Goal: Information Seeking & Learning: Learn about a topic

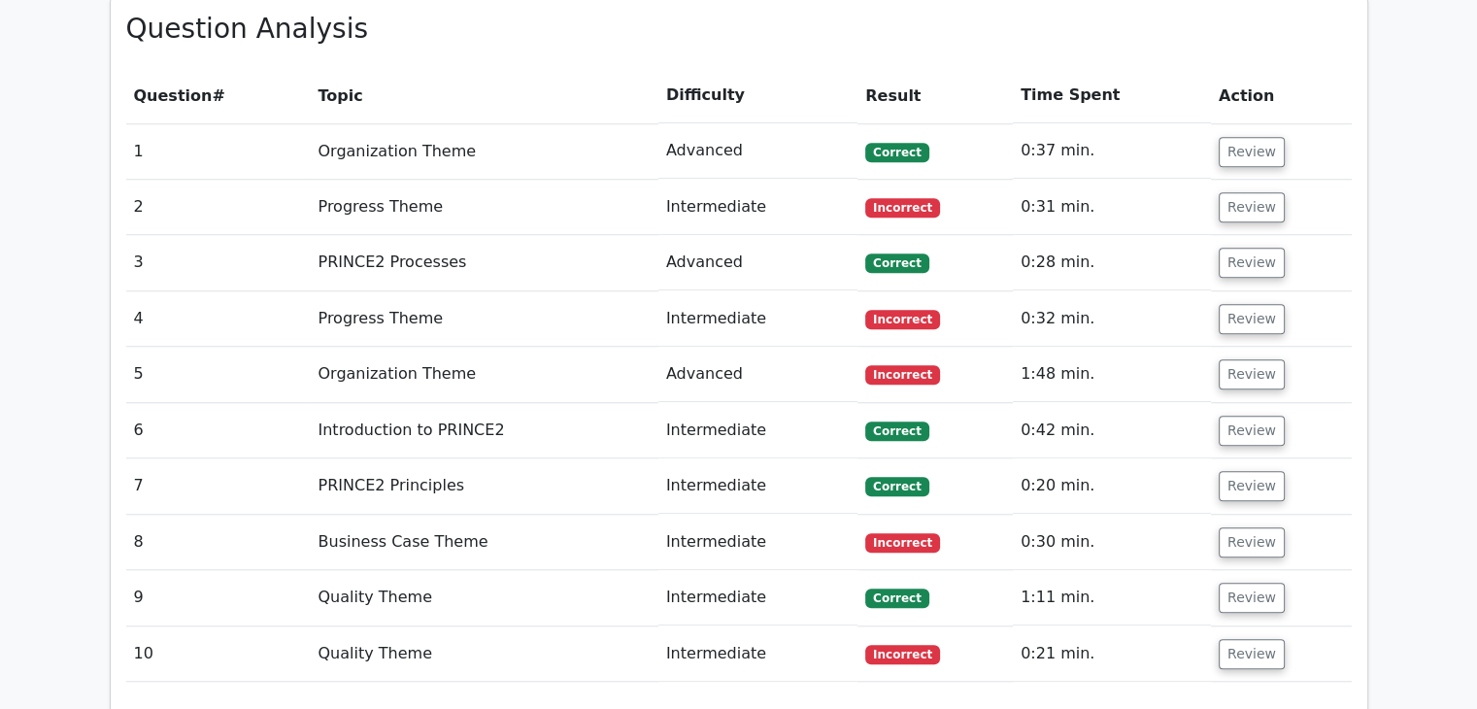
scroll to position [1457, 0]
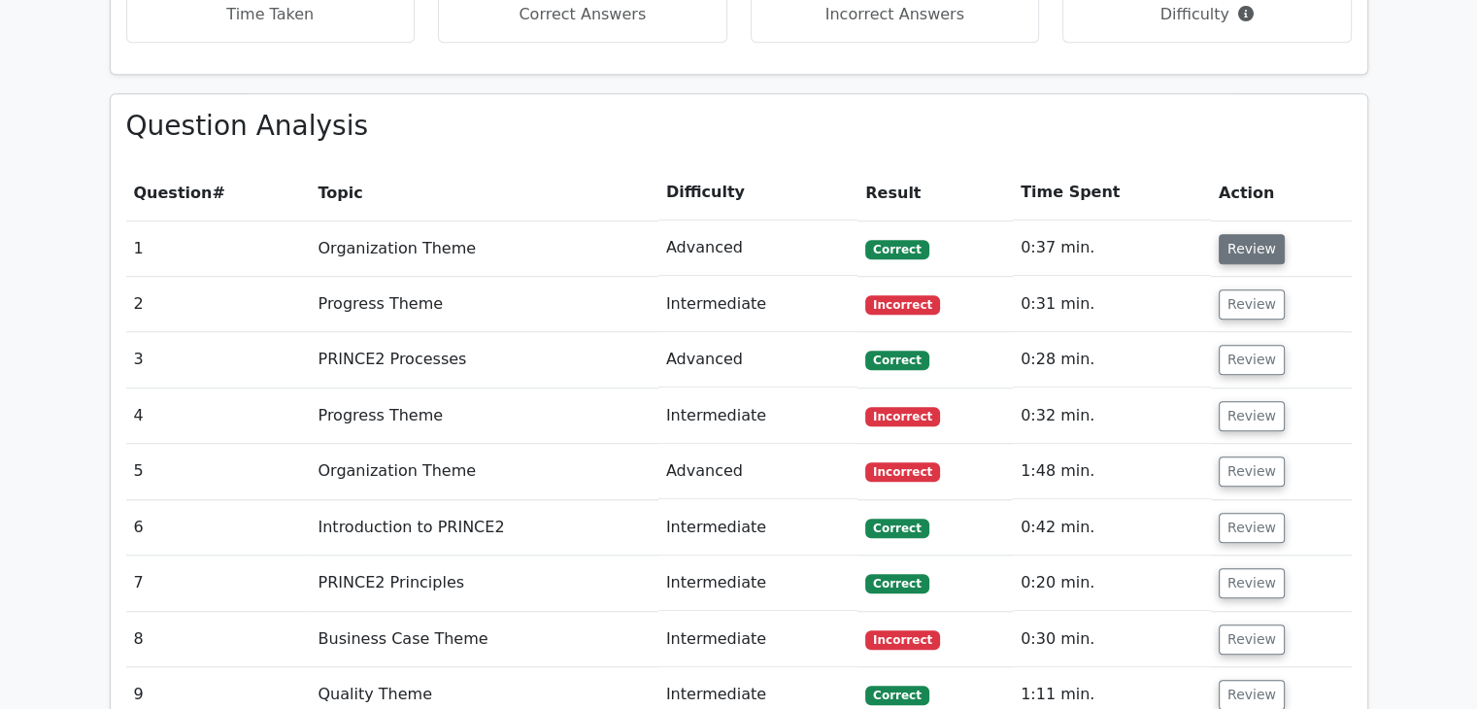
click at [1246, 234] on button "Review" at bounding box center [1252, 249] width 66 height 30
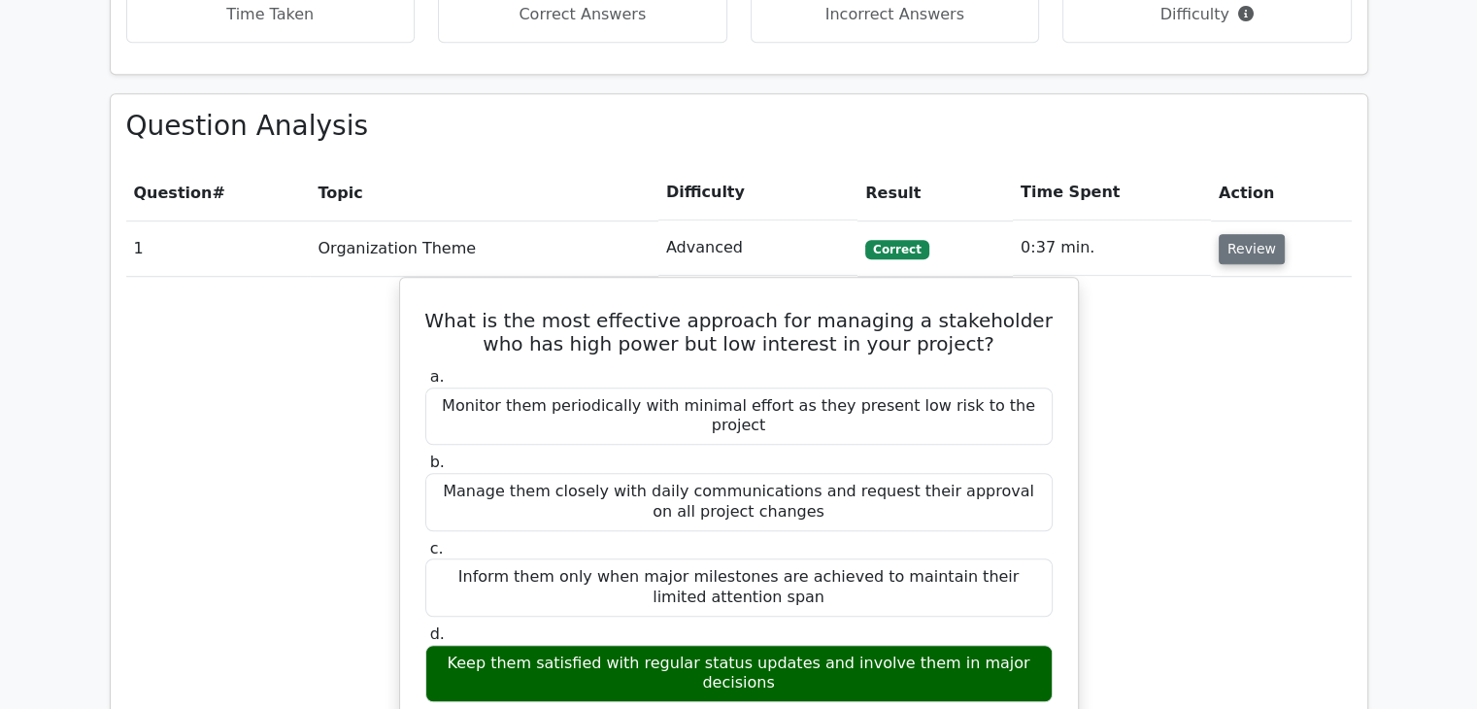
click at [1231, 234] on button "Review" at bounding box center [1252, 249] width 66 height 30
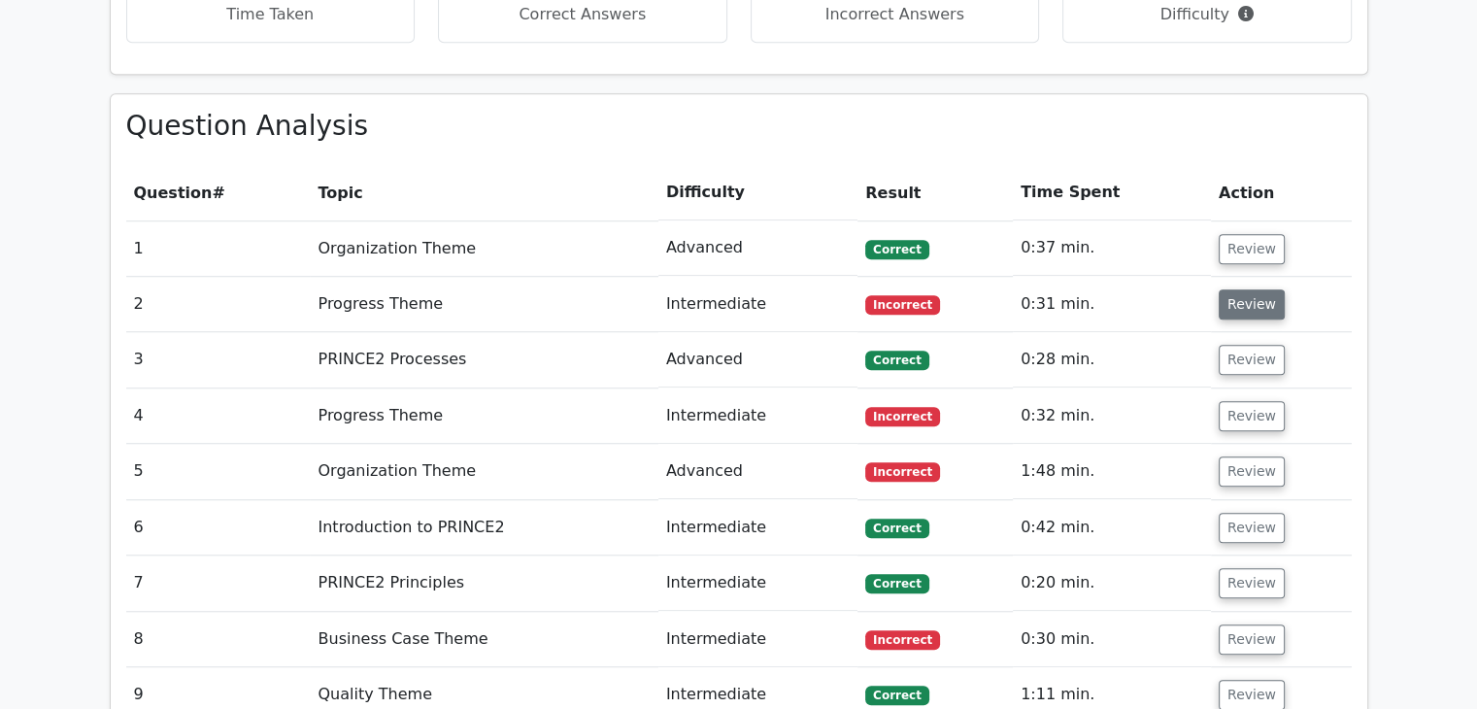
click at [1234, 289] on button "Review" at bounding box center [1252, 304] width 66 height 30
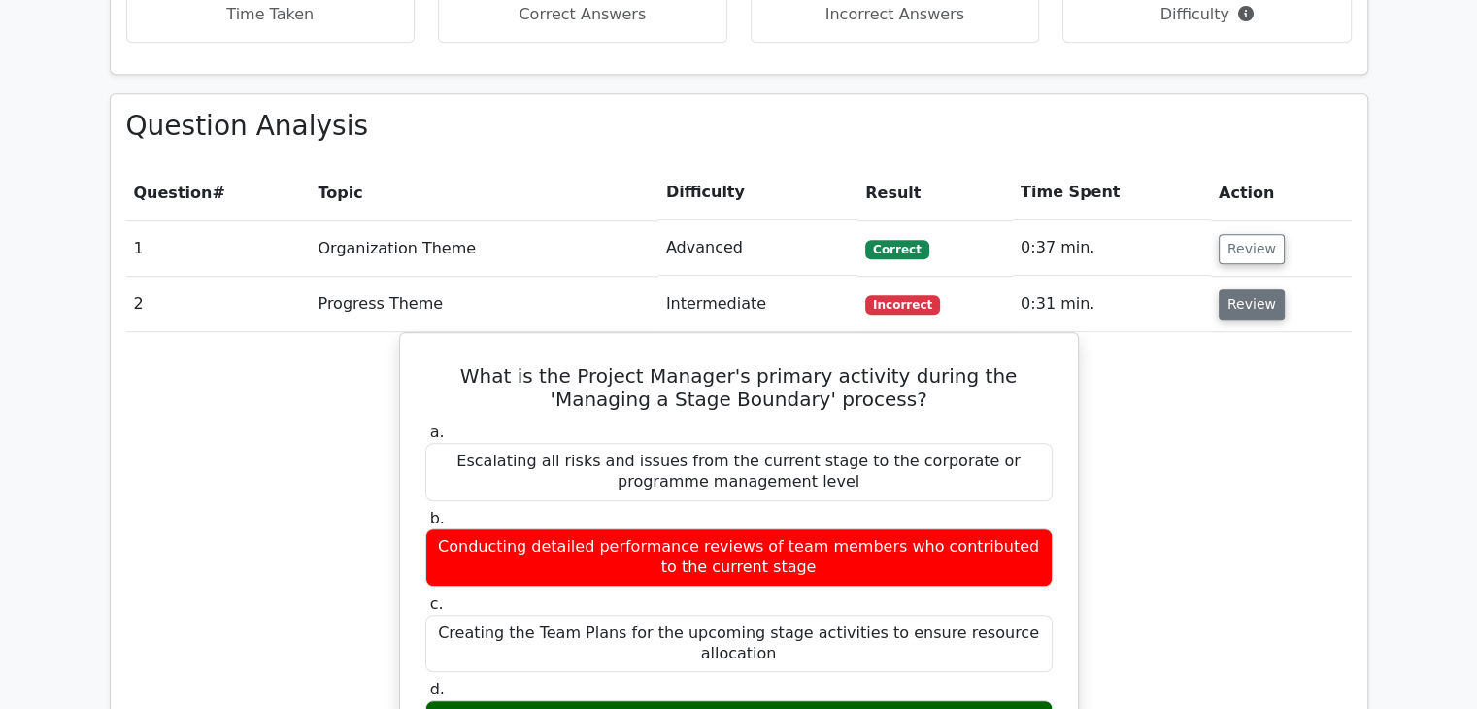
click at [1234, 289] on button "Review" at bounding box center [1252, 304] width 66 height 30
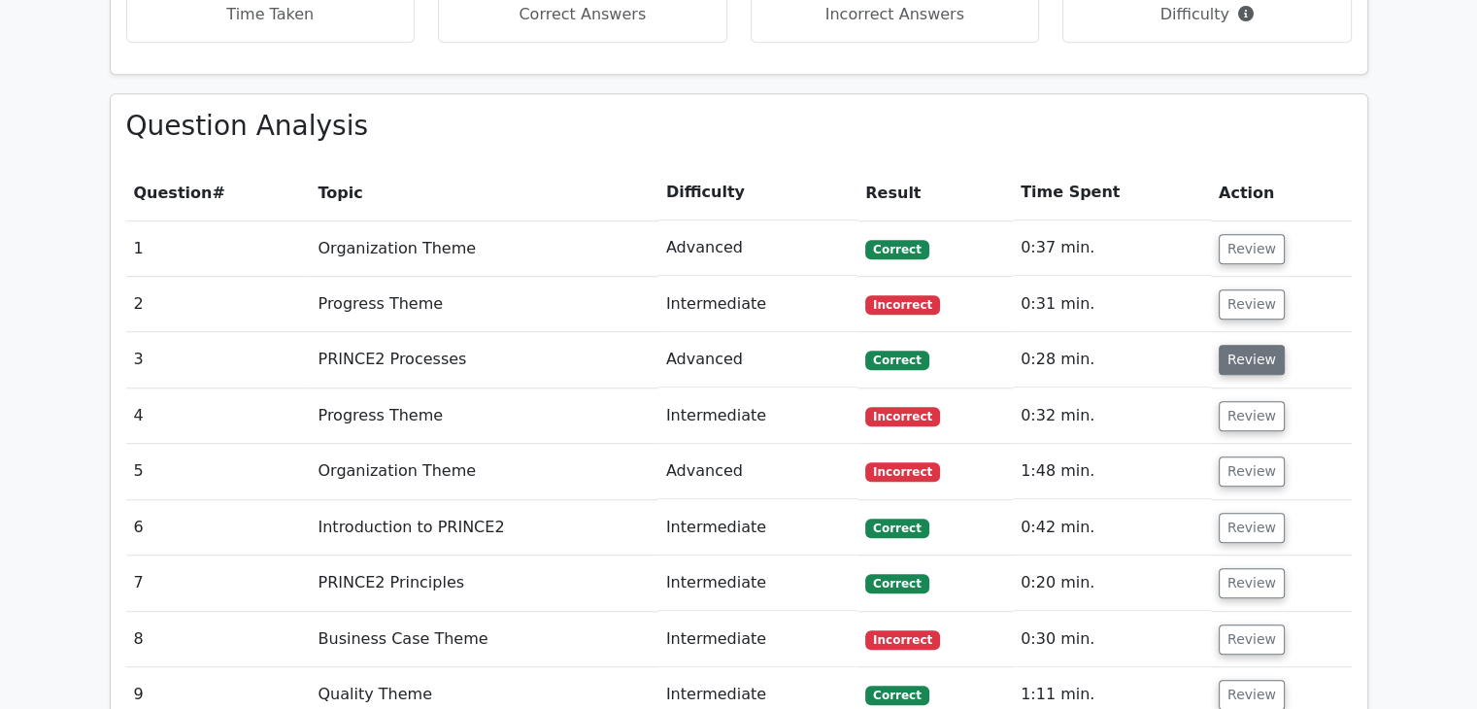
click at [1247, 345] on button "Review" at bounding box center [1252, 360] width 66 height 30
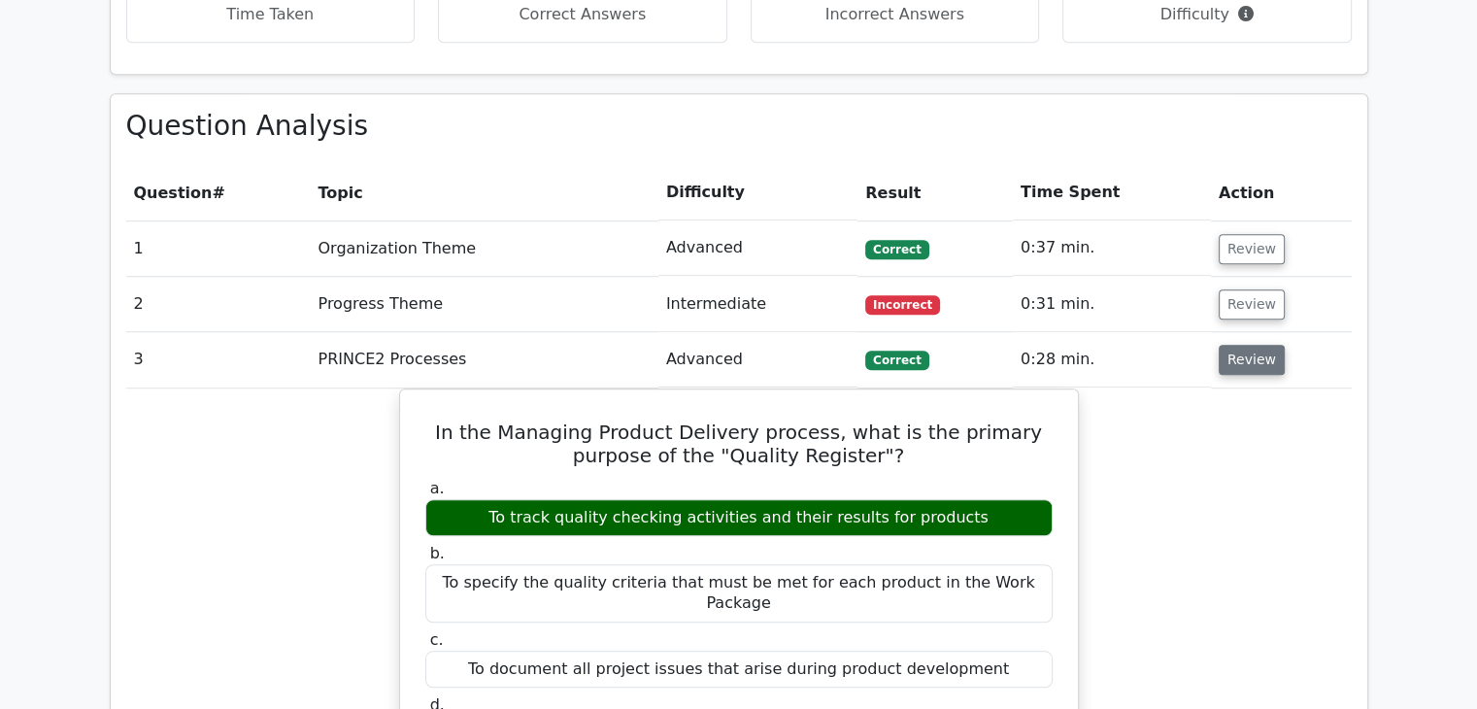
click at [1247, 345] on button "Review" at bounding box center [1252, 360] width 66 height 30
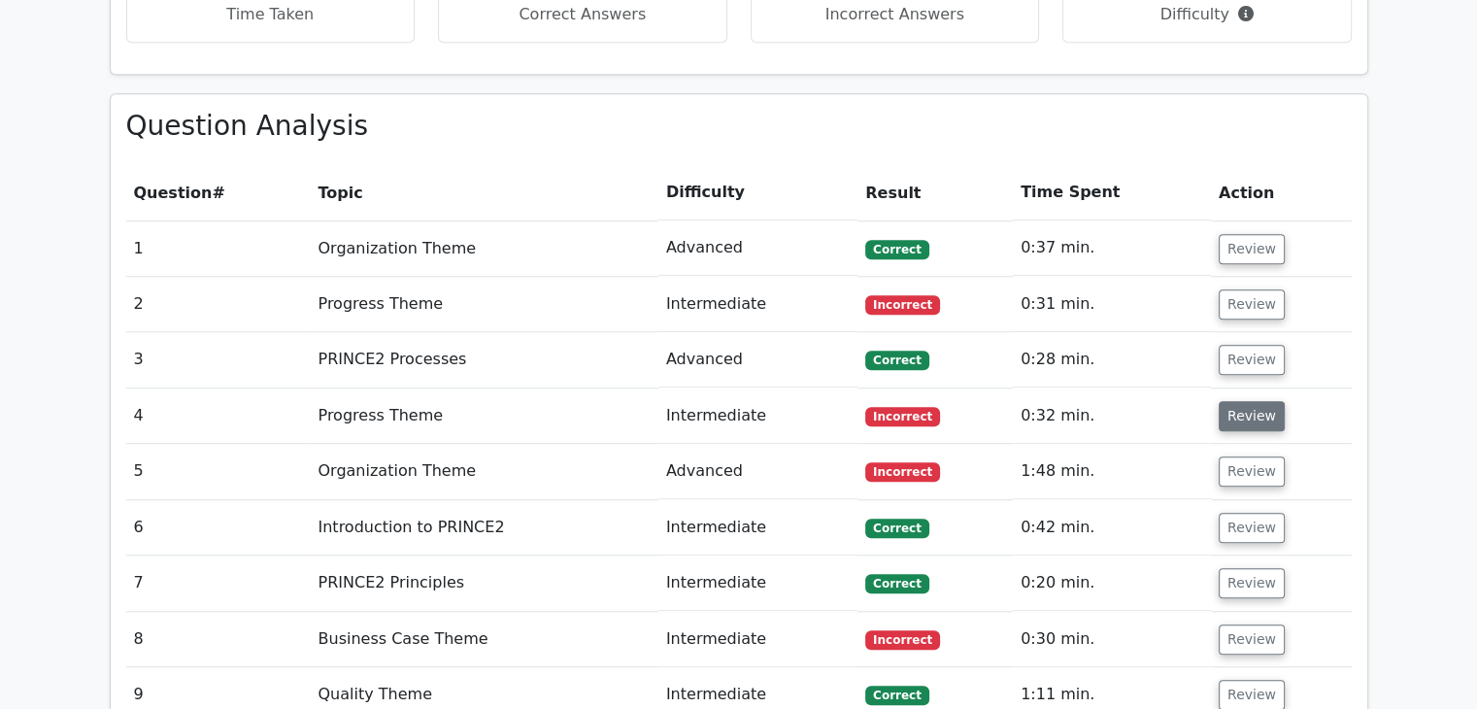
click at [1250, 401] on button "Review" at bounding box center [1252, 416] width 66 height 30
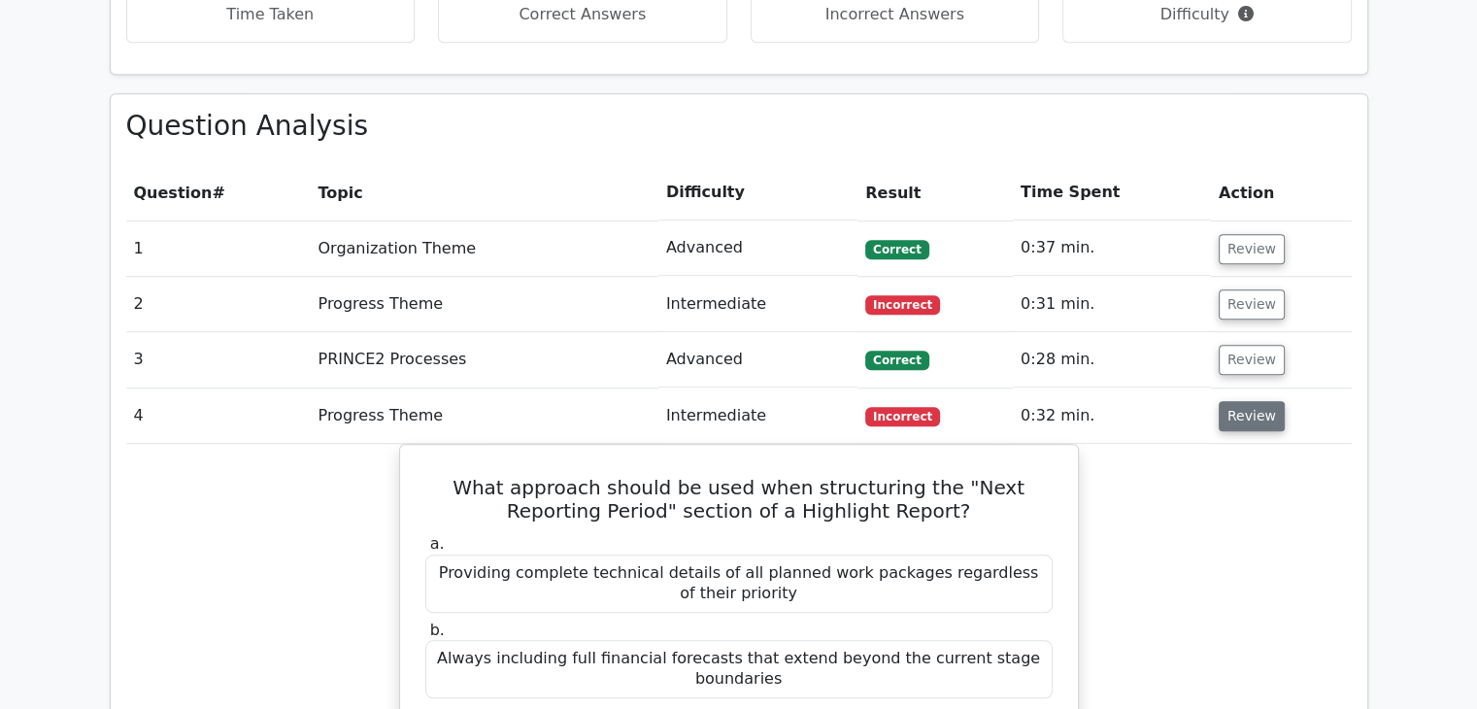
scroll to position [1554, 0]
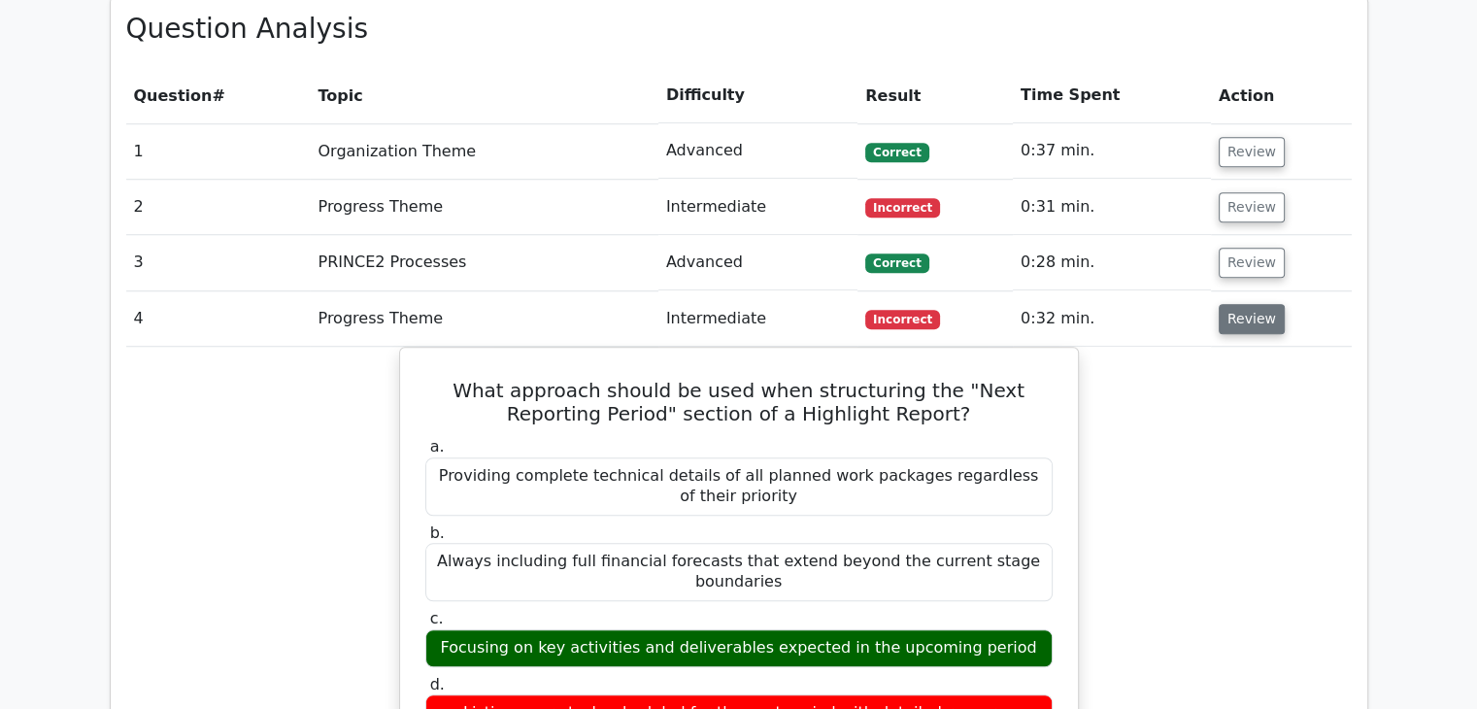
click at [1244, 304] on button "Review" at bounding box center [1252, 319] width 66 height 30
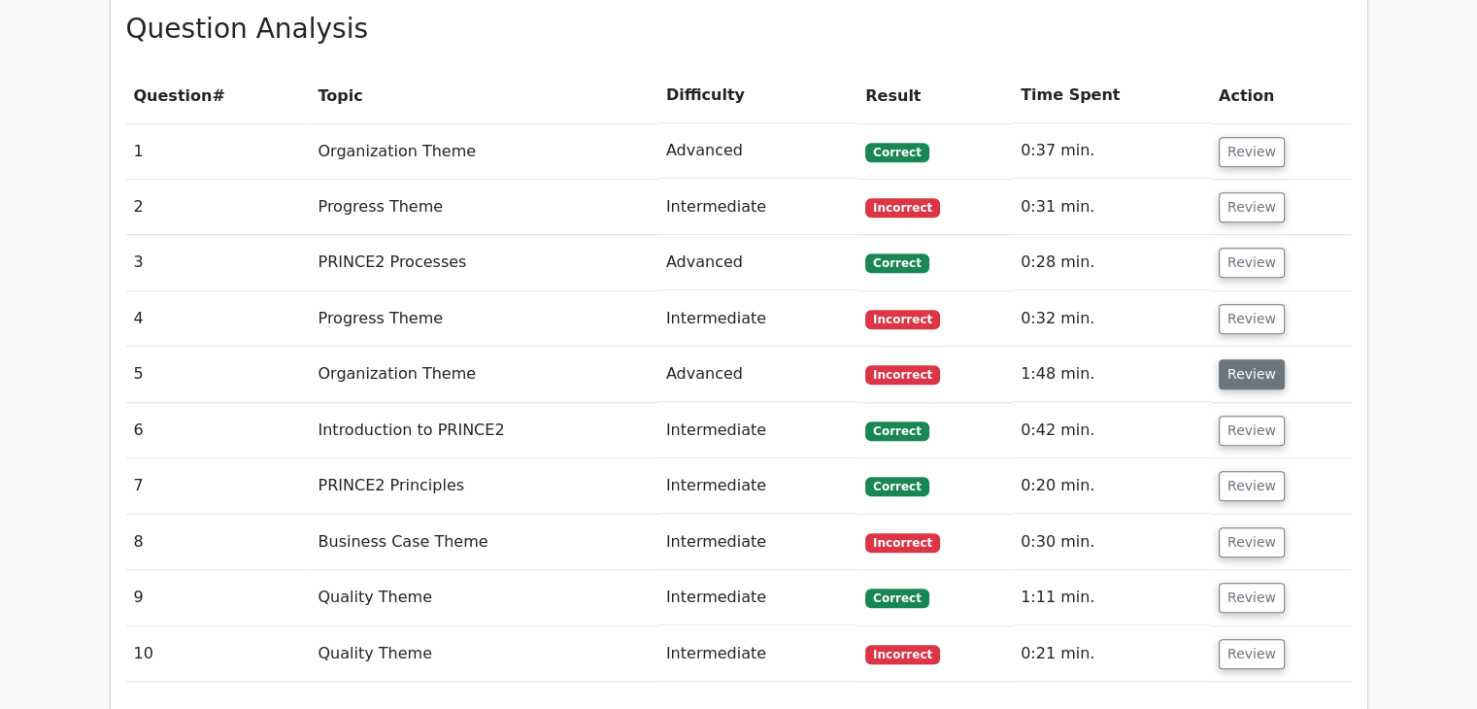
click at [1258, 359] on button "Review" at bounding box center [1252, 374] width 66 height 30
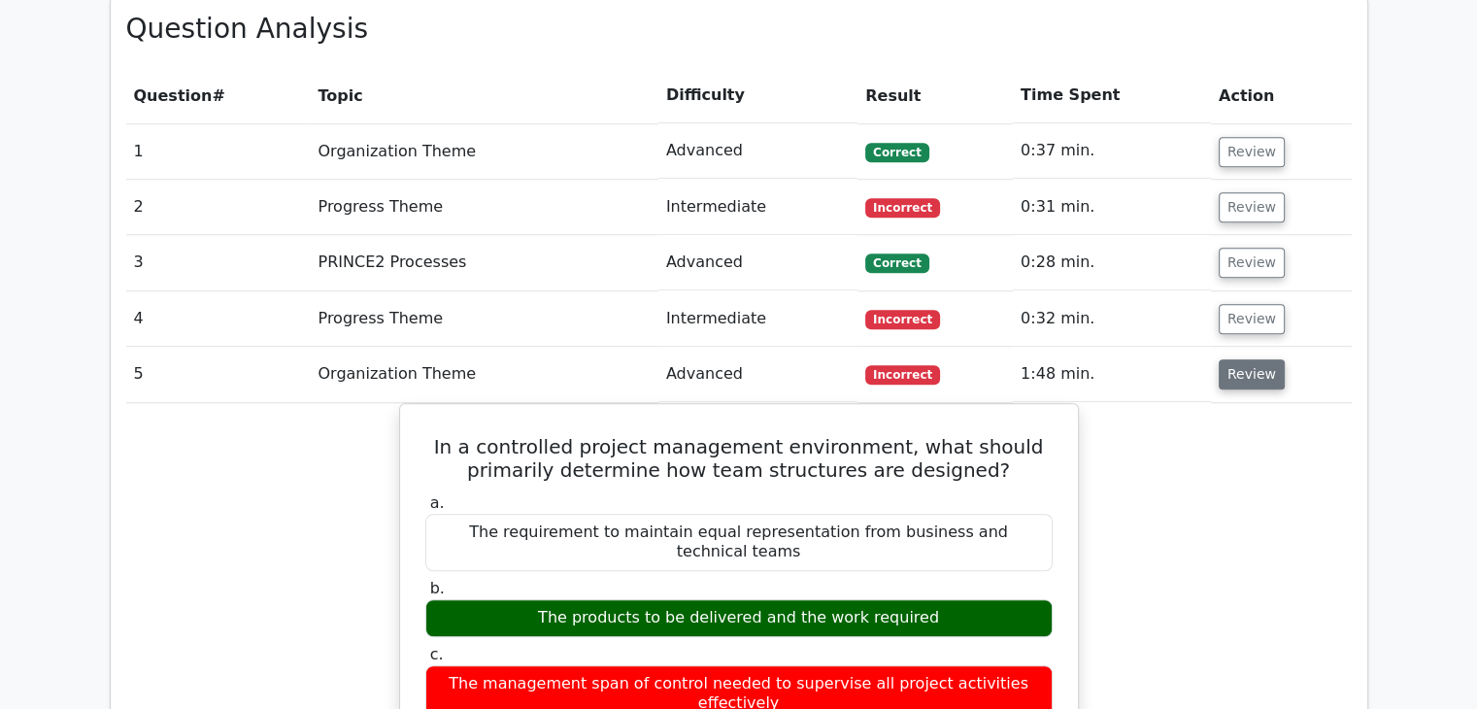
click at [1258, 359] on button "Review" at bounding box center [1252, 374] width 66 height 30
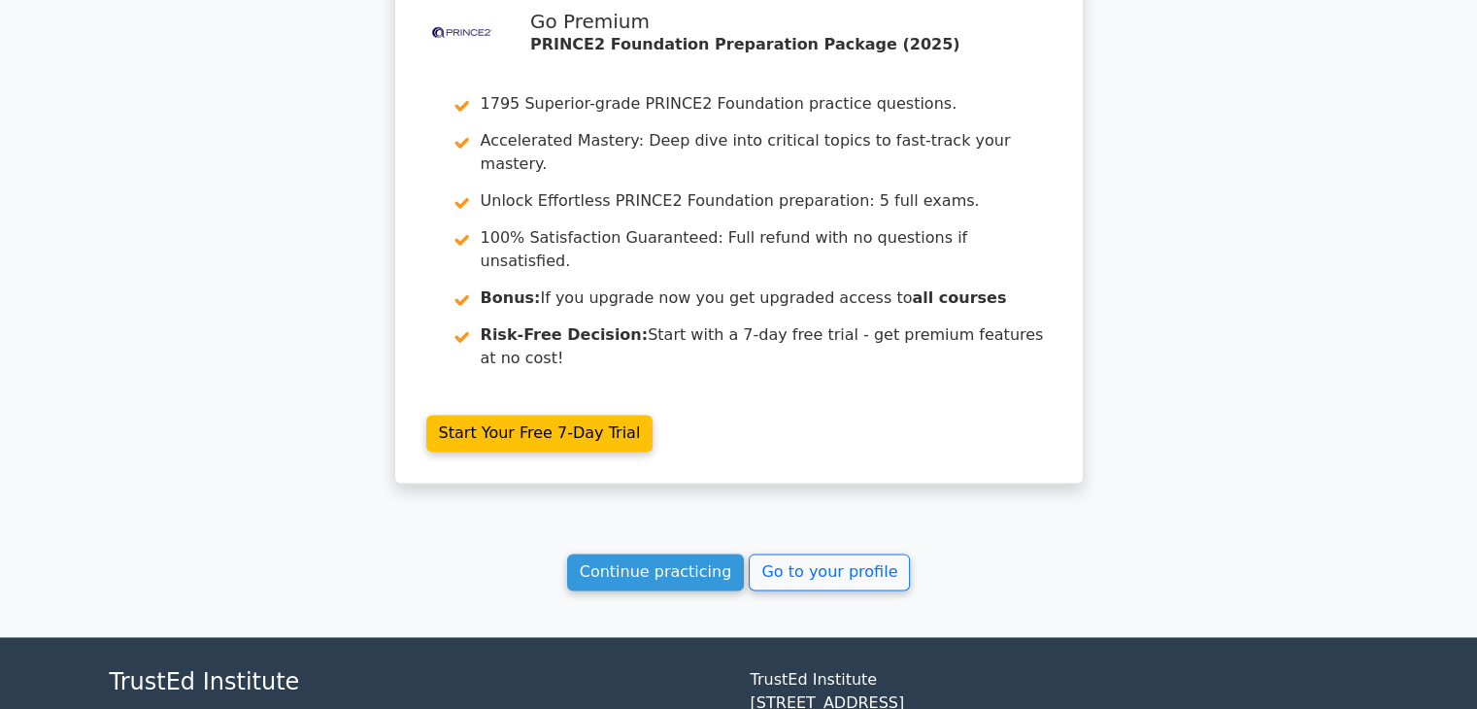
scroll to position [2382, 0]
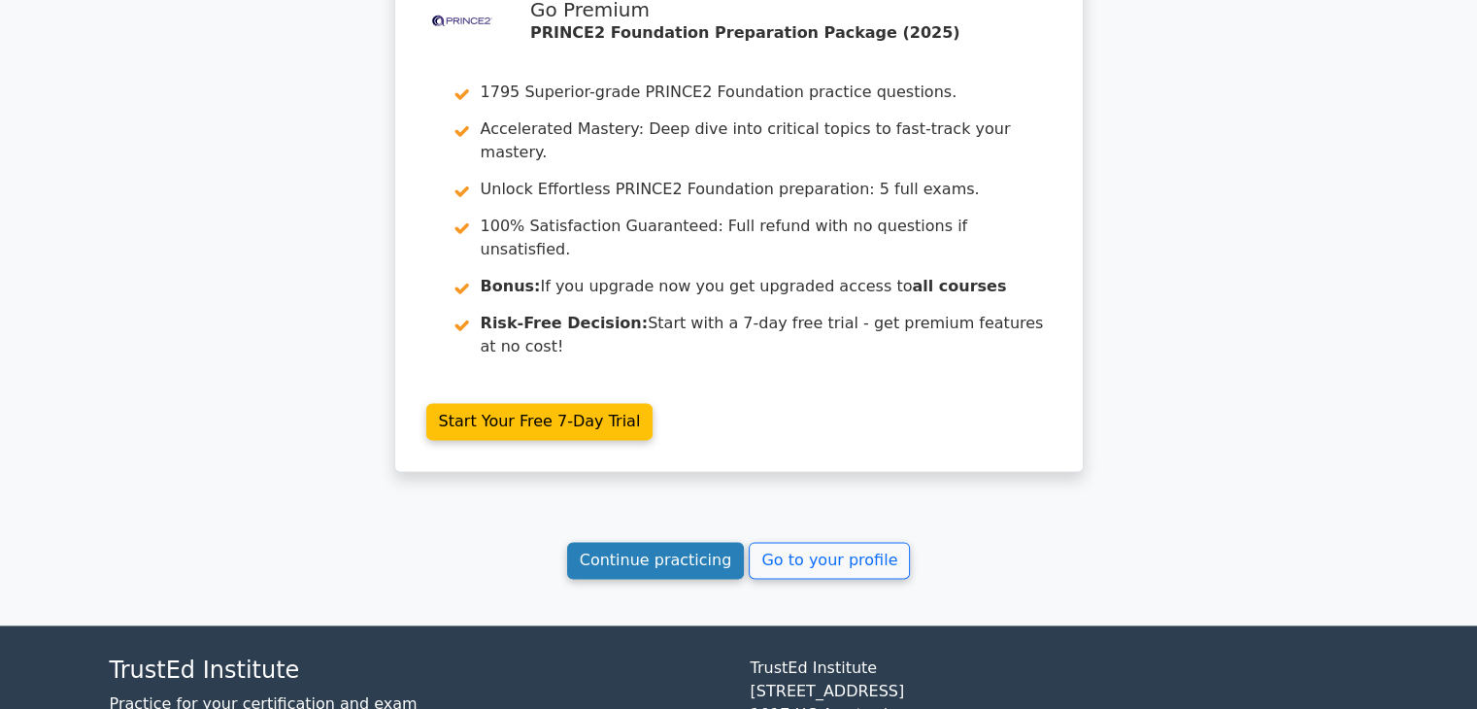
click at [650, 542] on link "Continue practicing" at bounding box center [656, 560] width 178 height 37
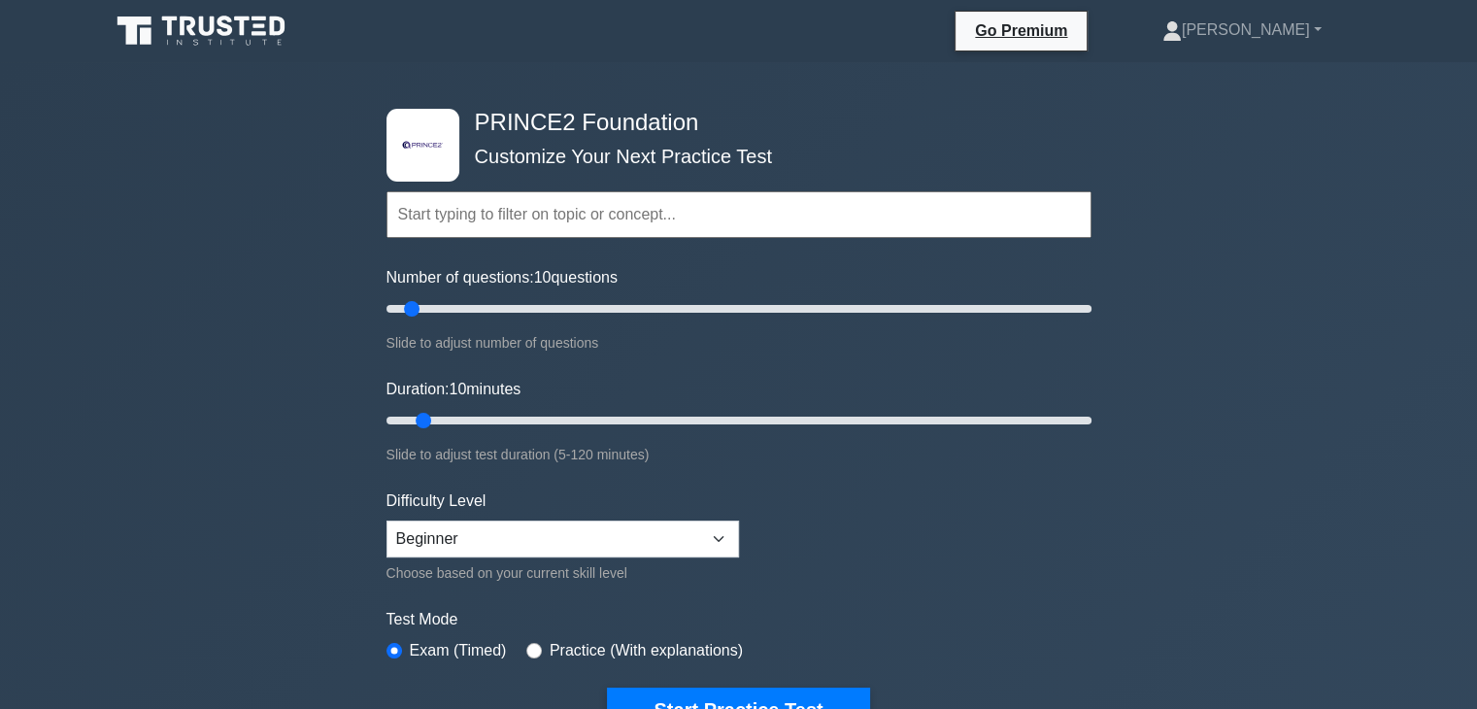
scroll to position [291, 0]
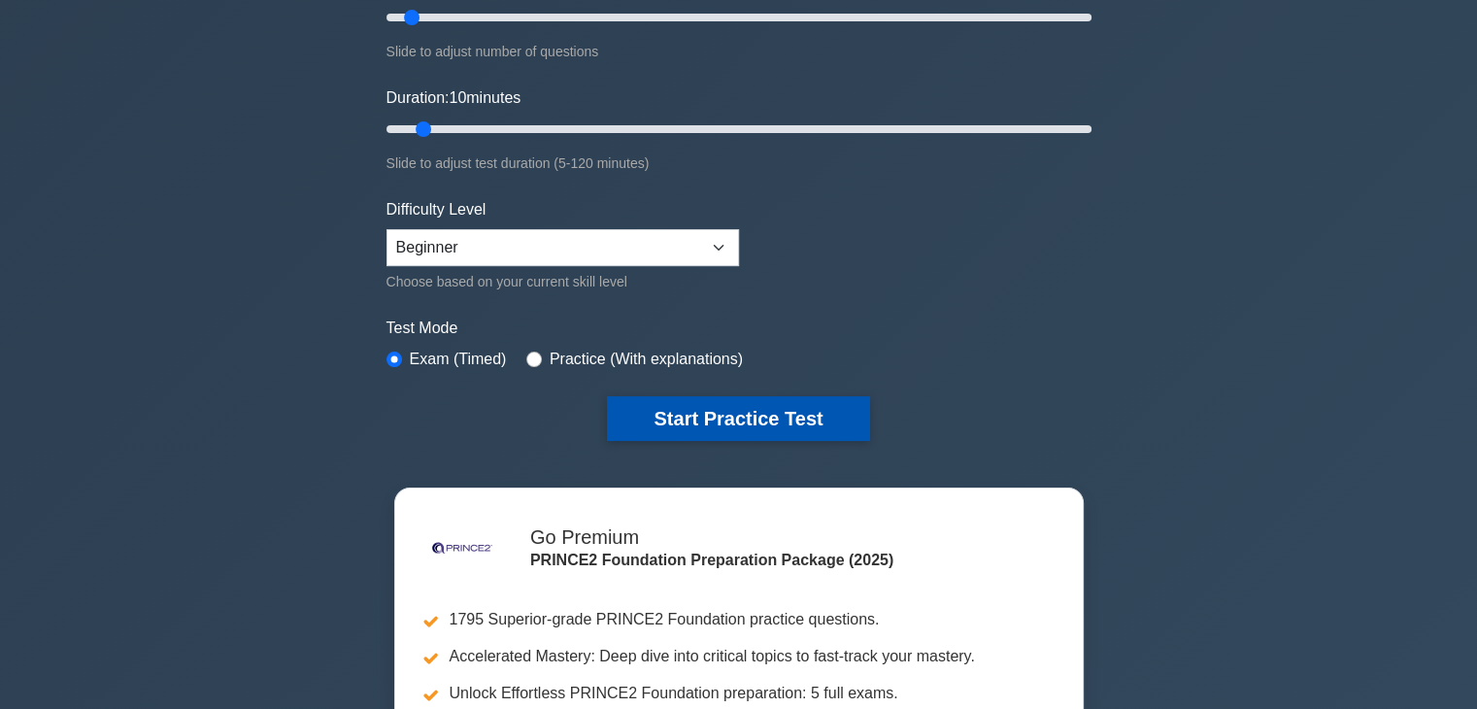
click at [684, 403] on button "Start Practice Test" at bounding box center [738, 418] width 262 height 45
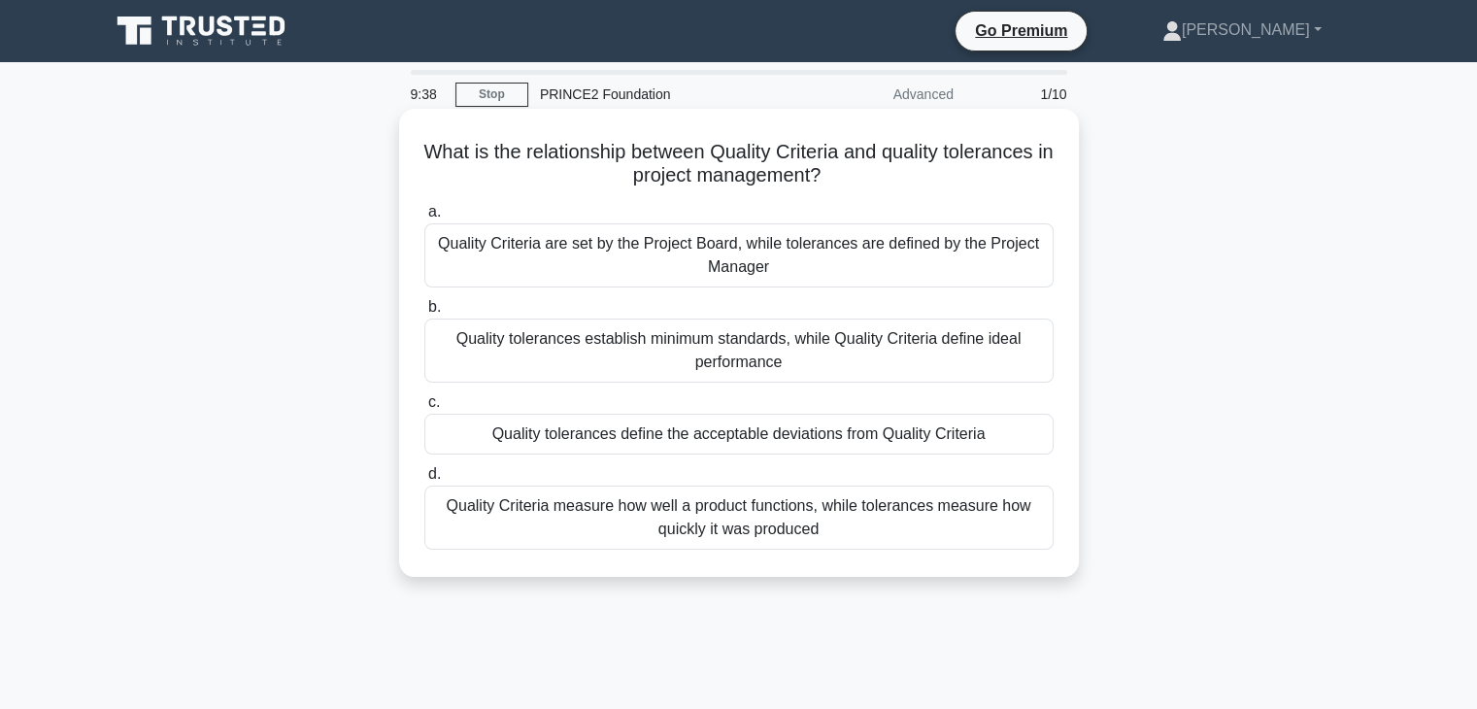
click at [714, 437] on div "Quality tolerances define the acceptable deviations from Quality Criteria" at bounding box center [738, 434] width 629 height 41
click at [424, 409] on input "c. Quality tolerances define the acceptable deviations from Quality Criteria" at bounding box center [424, 402] width 0 height 13
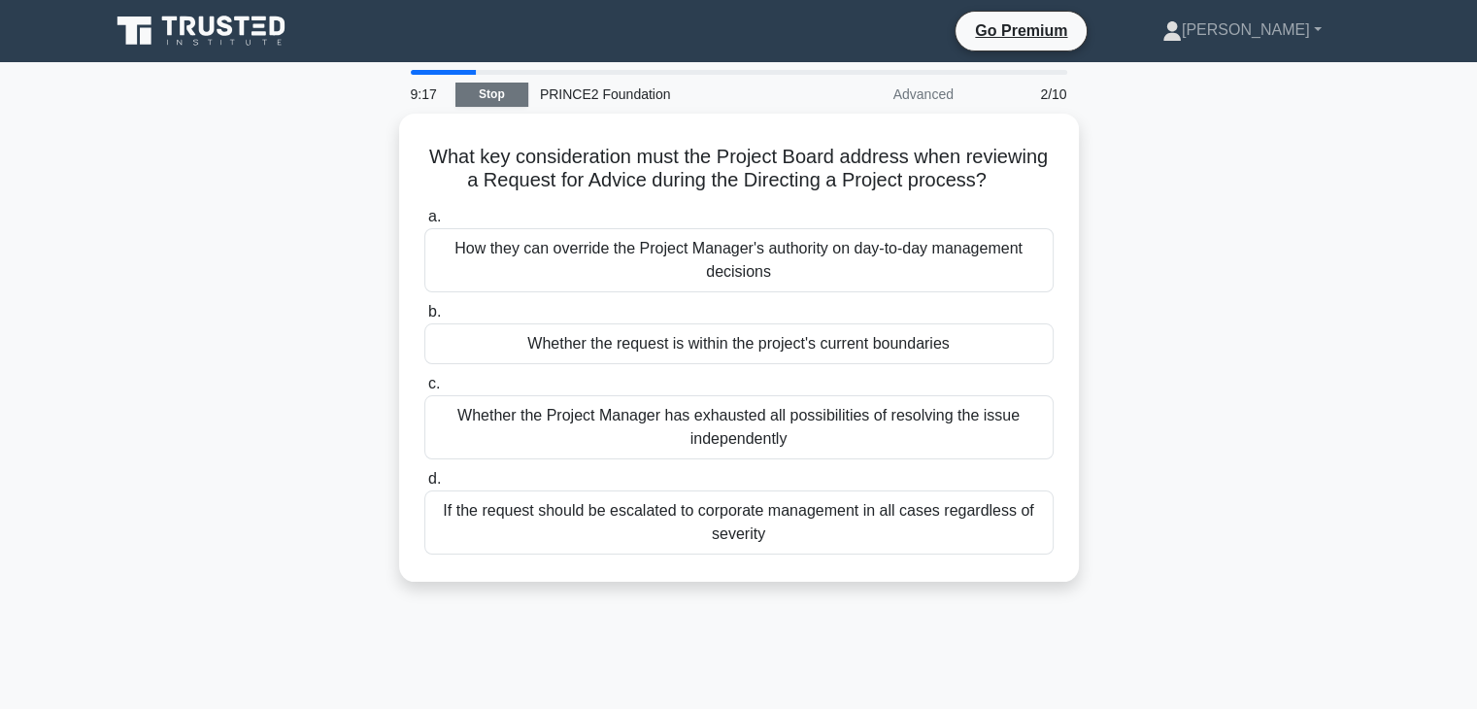
click at [513, 96] on link "Stop" at bounding box center [491, 95] width 73 height 24
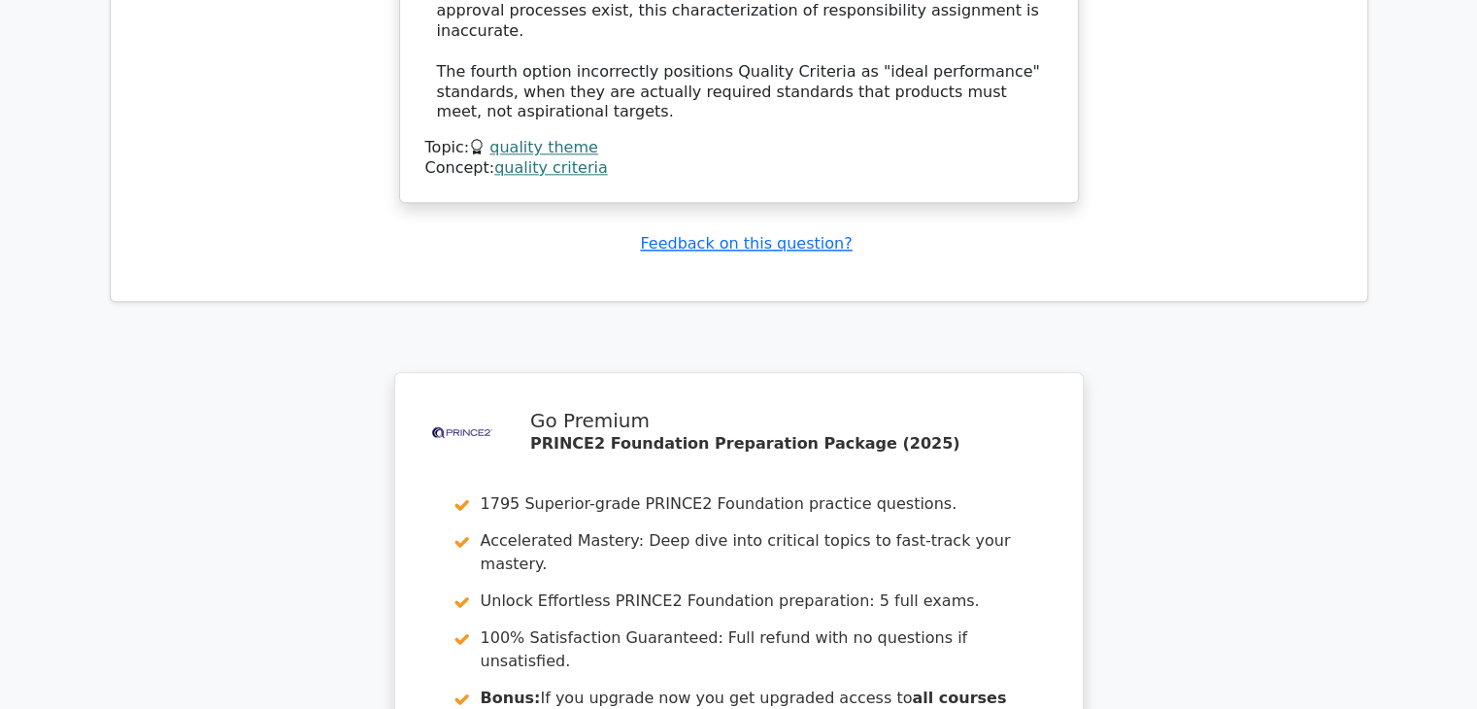
scroll to position [2717, 0]
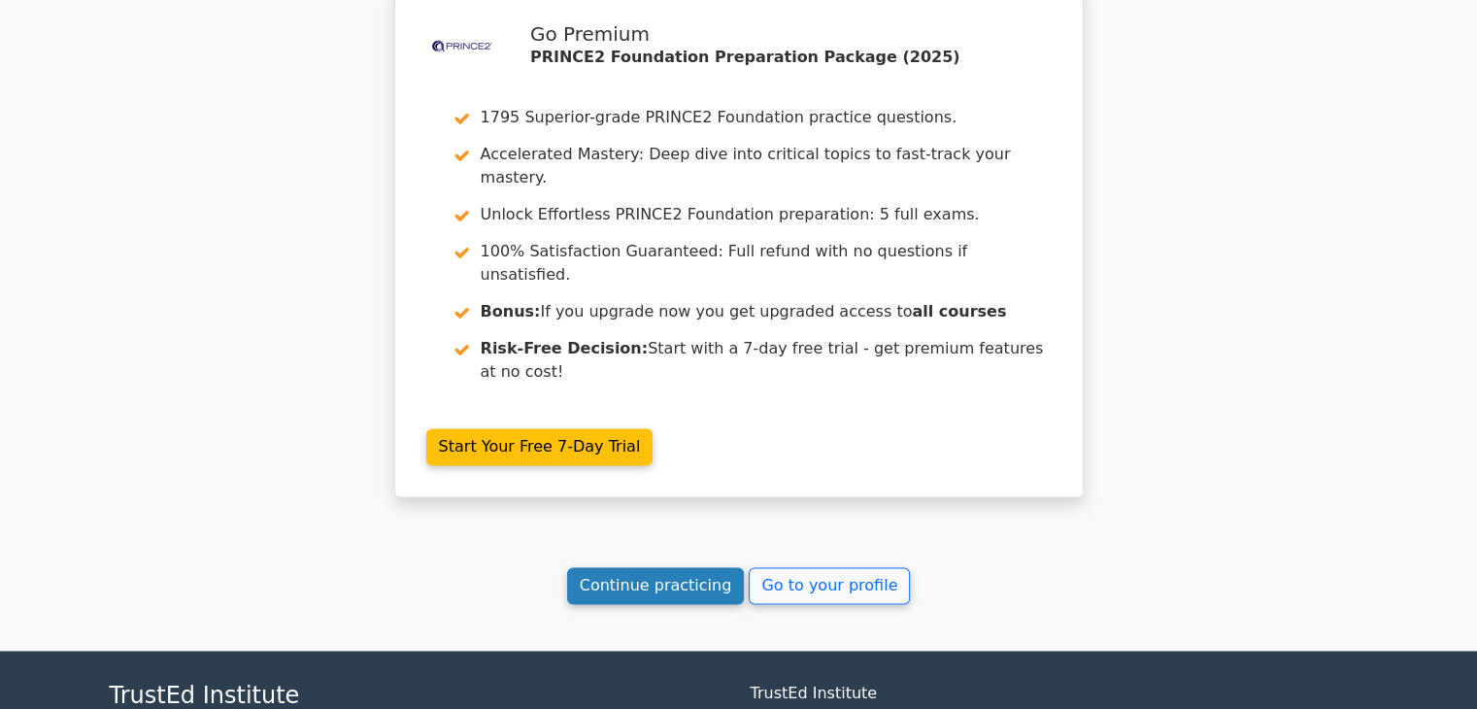
click at [657, 567] on link "Continue practicing" at bounding box center [656, 585] width 178 height 37
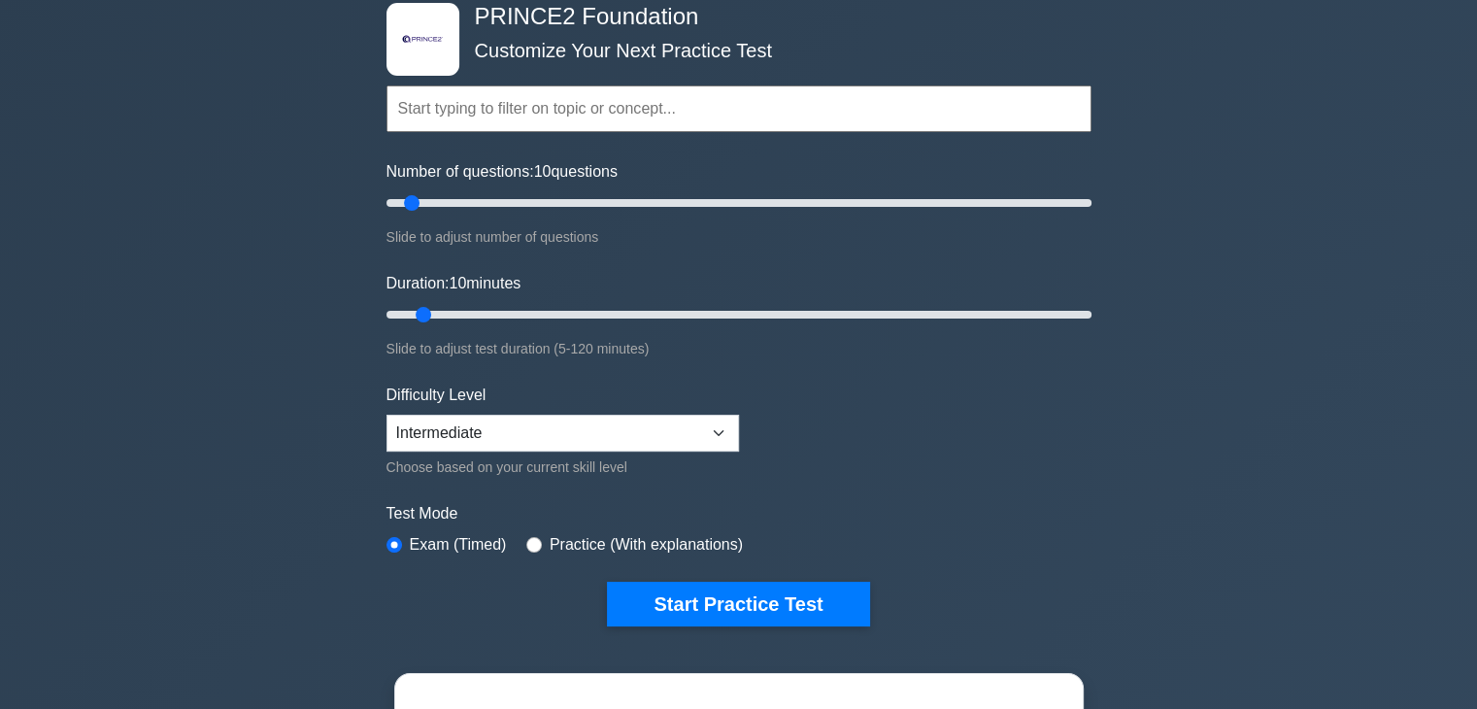
scroll to position [194, 0]
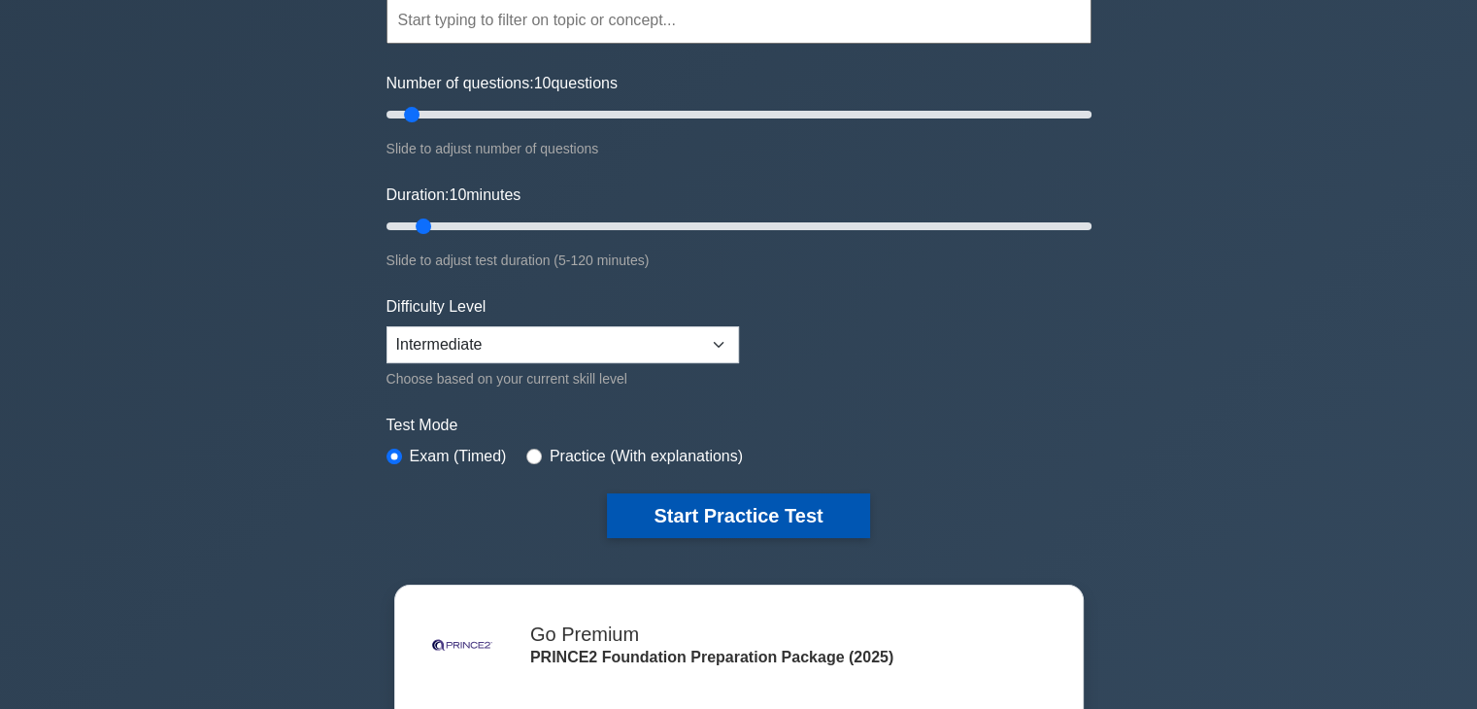
click at [671, 498] on button "Start Practice Test" at bounding box center [738, 515] width 262 height 45
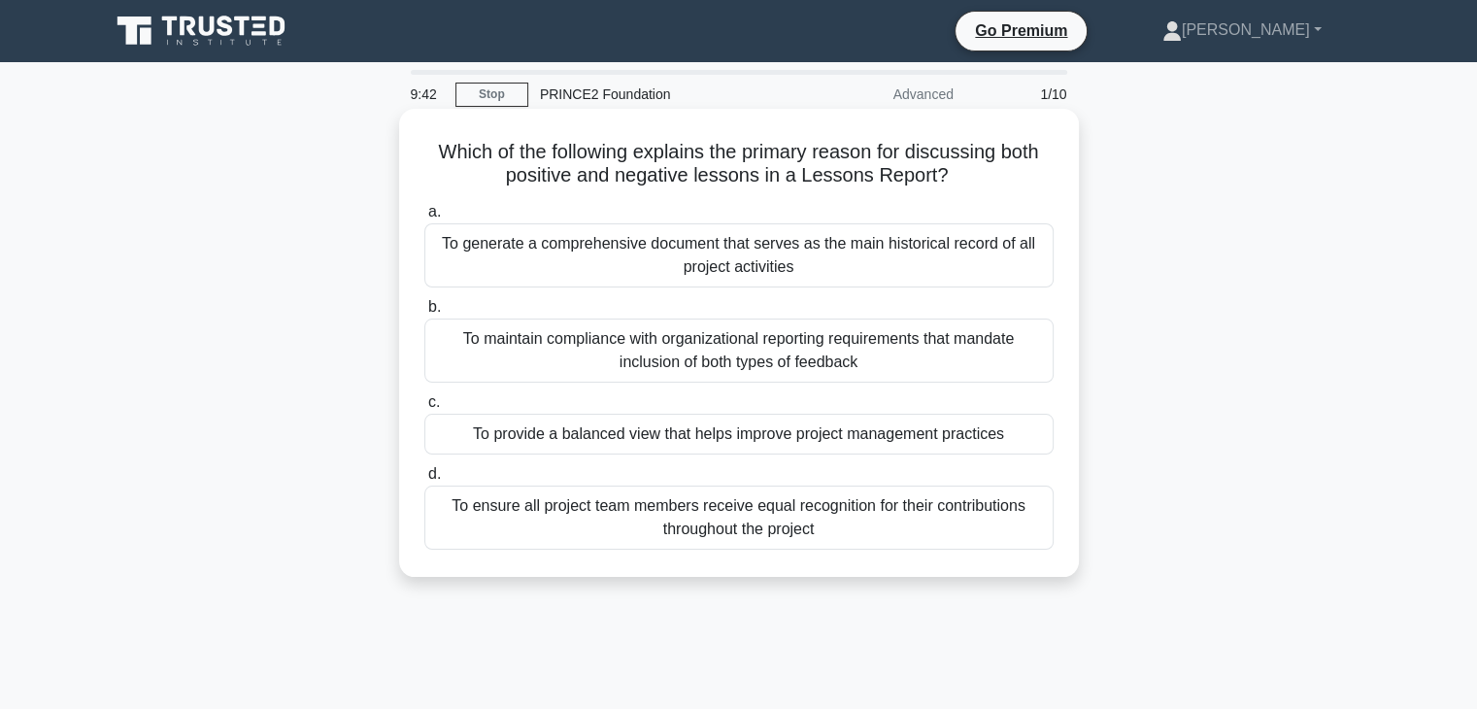
click at [707, 440] on div "To provide a balanced view that helps improve project management practices" at bounding box center [738, 434] width 629 height 41
click at [424, 409] on input "c. To provide a balanced view that helps improve project management practices" at bounding box center [424, 402] width 0 height 13
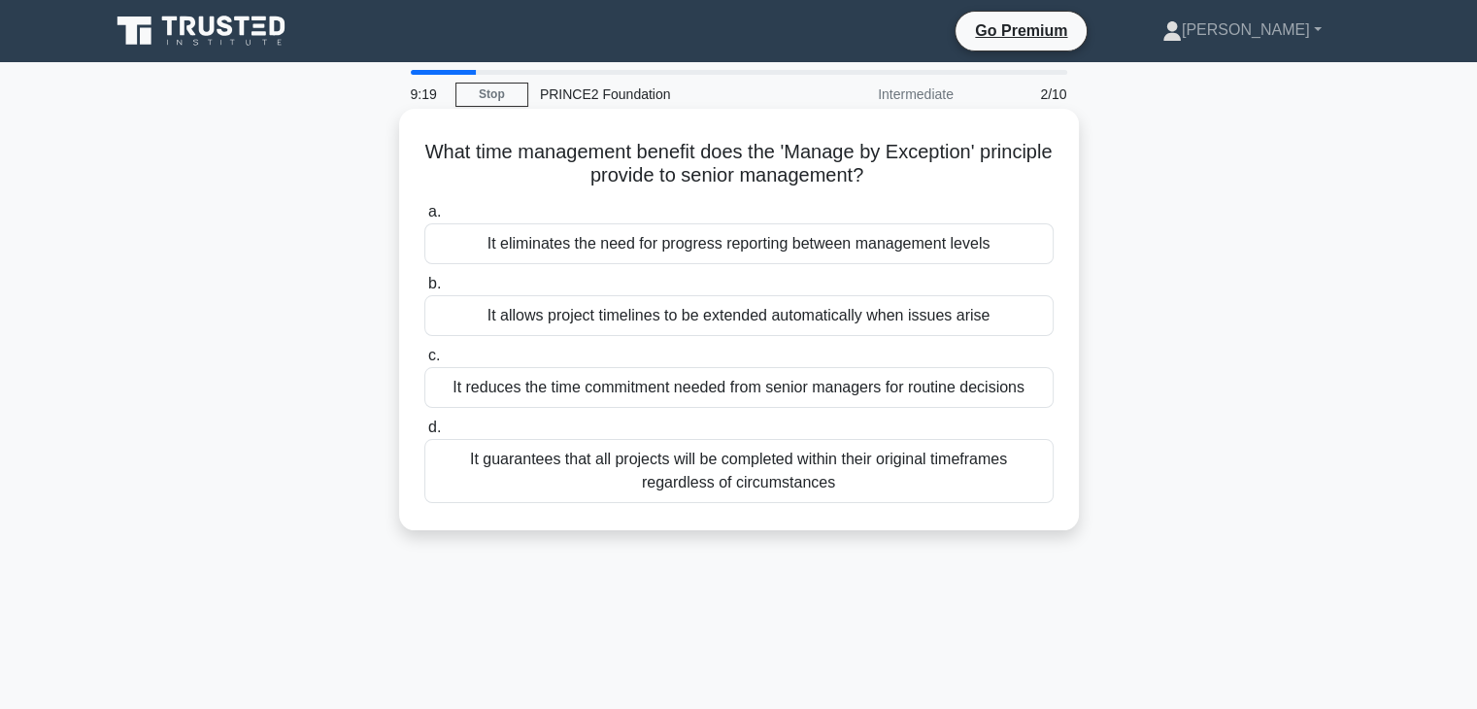
click at [654, 478] on div "It guarantees that all projects will be completed within their original timefra…" at bounding box center [738, 471] width 629 height 64
click at [424, 434] on input "d. It guarantees that all projects will be completed within their original time…" at bounding box center [424, 427] width 0 height 13
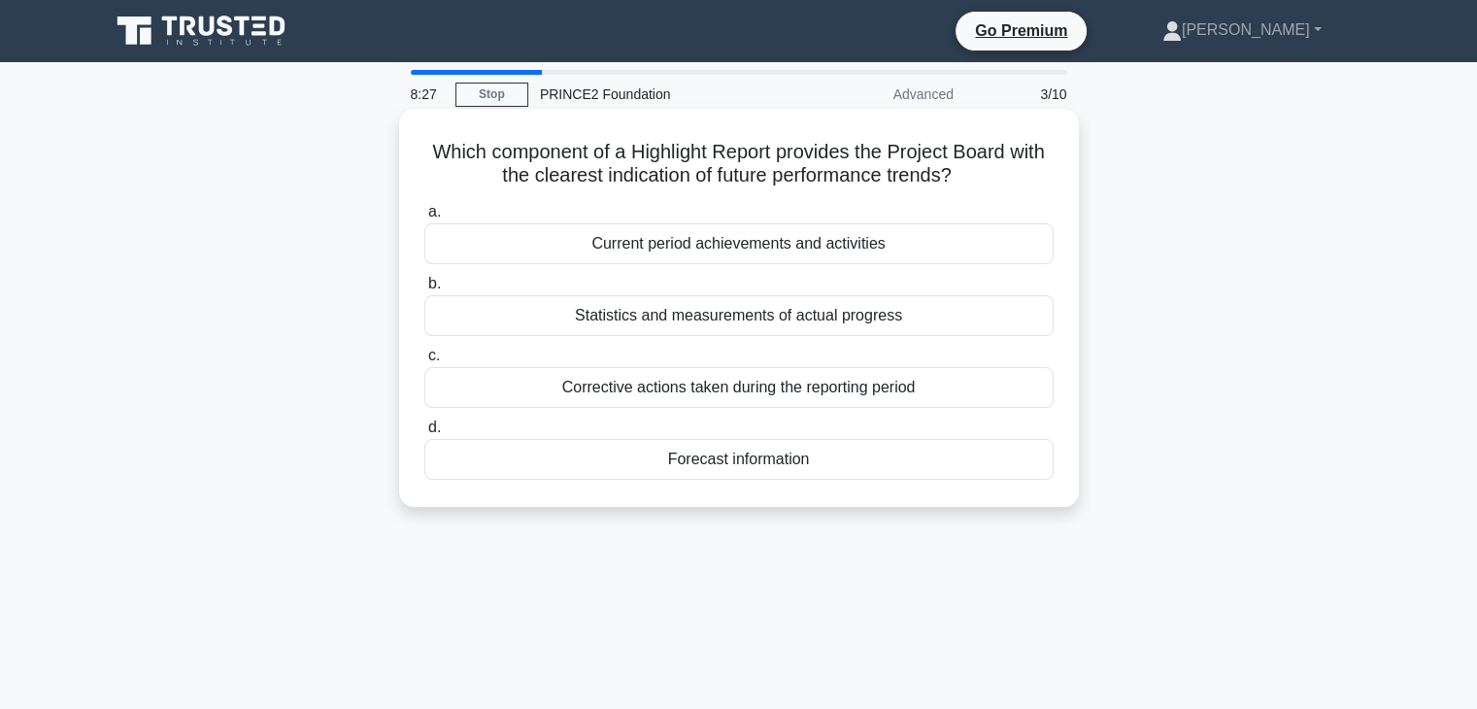
click at [721, 251] on div "Current period achievements and activities" at bounding box center [738, 243] width 629 height 41
click at [424, 218] on input "a. Current period achievements and activities" at bounding box center [424, 212] width 0 height 13
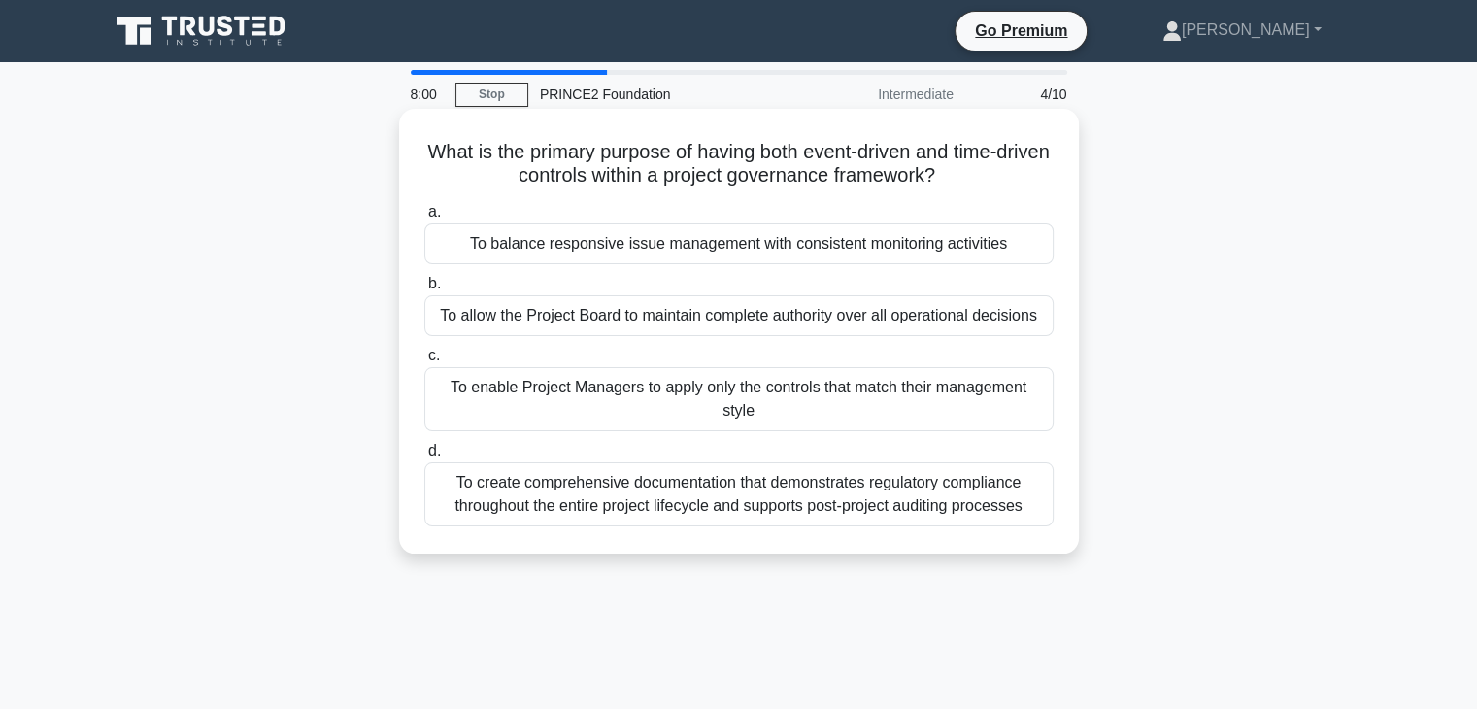
click at [623, 249] on div "To balance responsive issue management with consistent monitoring activities" at bounding box center [738, 243] width 629 height 41
click at [424, 218] on input "a. To balance responsive issue management with consistent monitoring activities" at bounding box center [424, 212] width 0 height 13
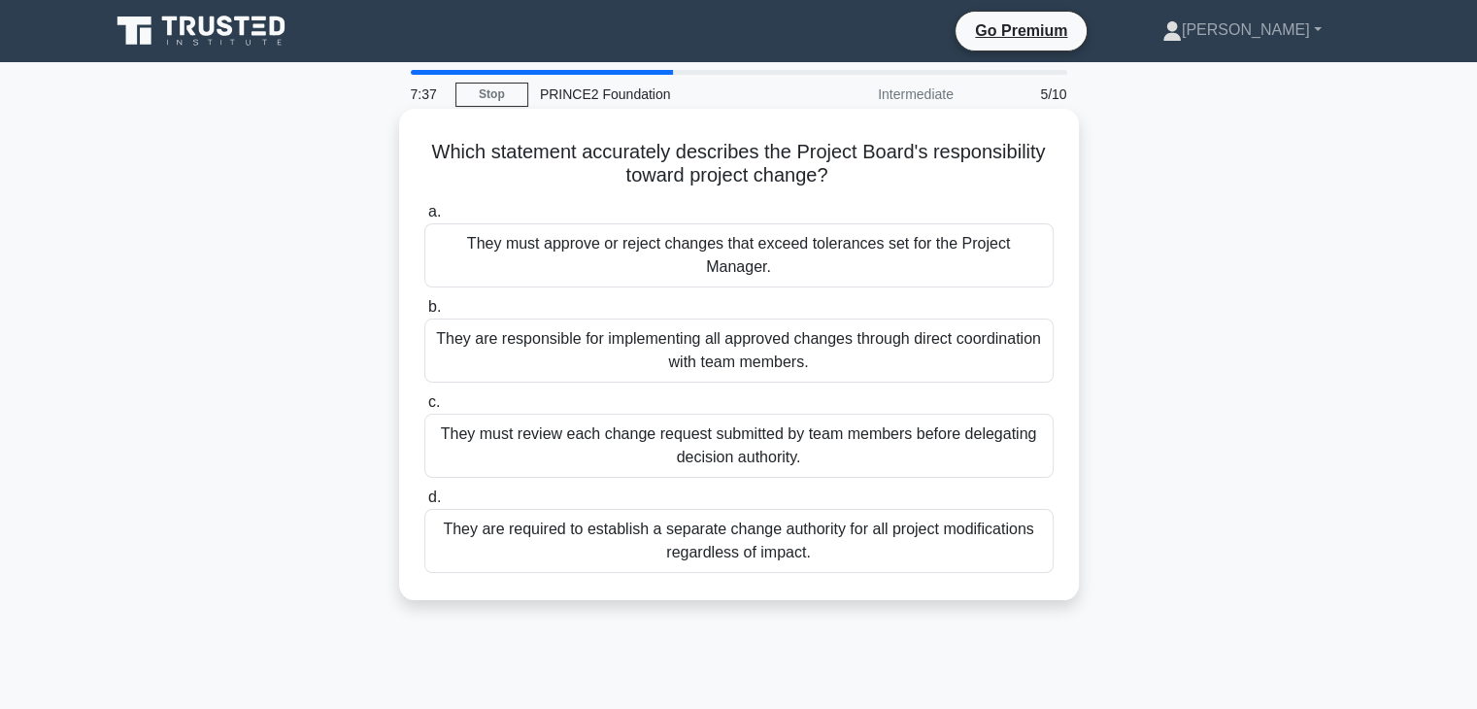
click at [482, 245] on div "They must approve or reject changes that exceed tolerances set for the Project …" at bounding box center [738, 255] width 629 height 64
click at [424, 218] on input "a. They must approve or reject changes that exceed tolerances set for the Proje…" at bounding box center [424, 212] width 0 height 13
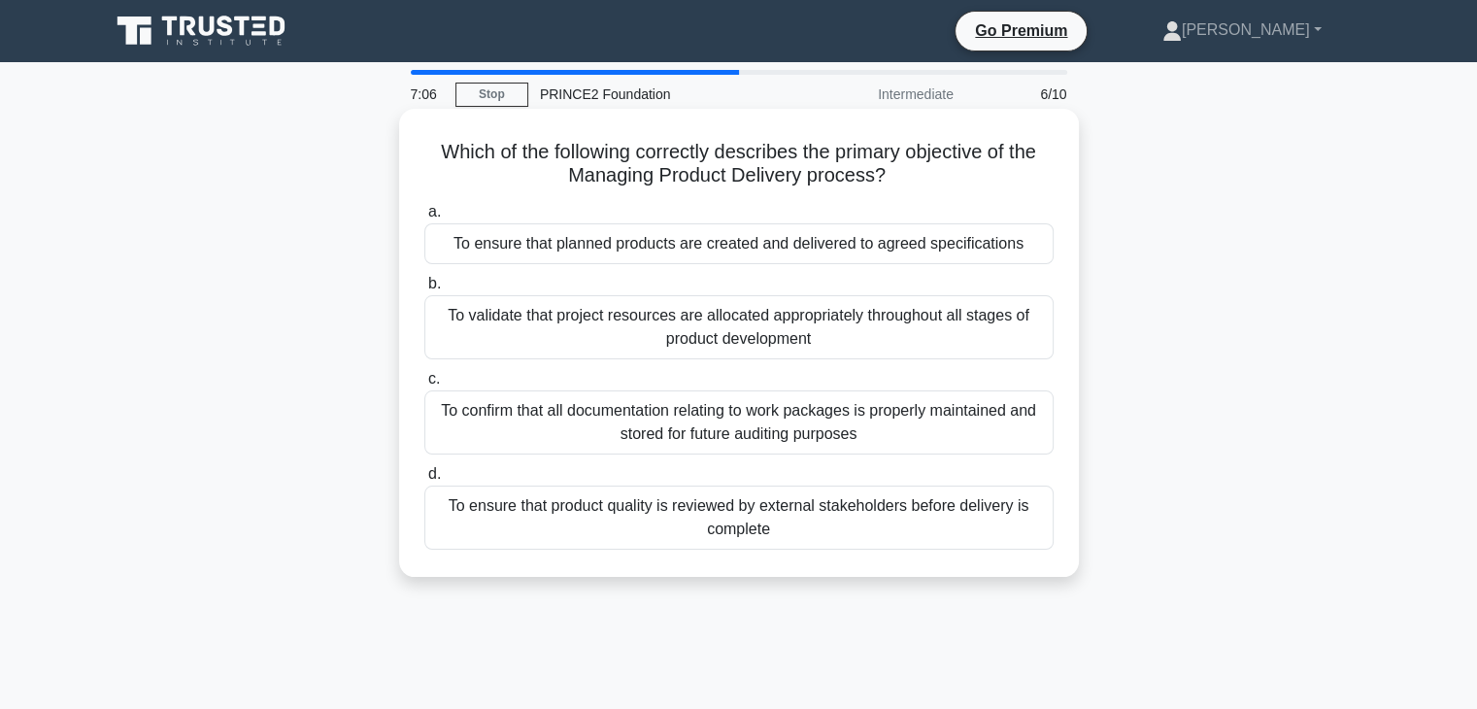
click at [893, 253] on div "To ensure that planned products are created and delivered to agreed specificati…" at bounding box center [738, 243] width 629 height 41
click at [424, 218] on input "a. To ensure that planned products are created and delivered to agreed specific…" at bounding box center [424, 212] width 0 height 13
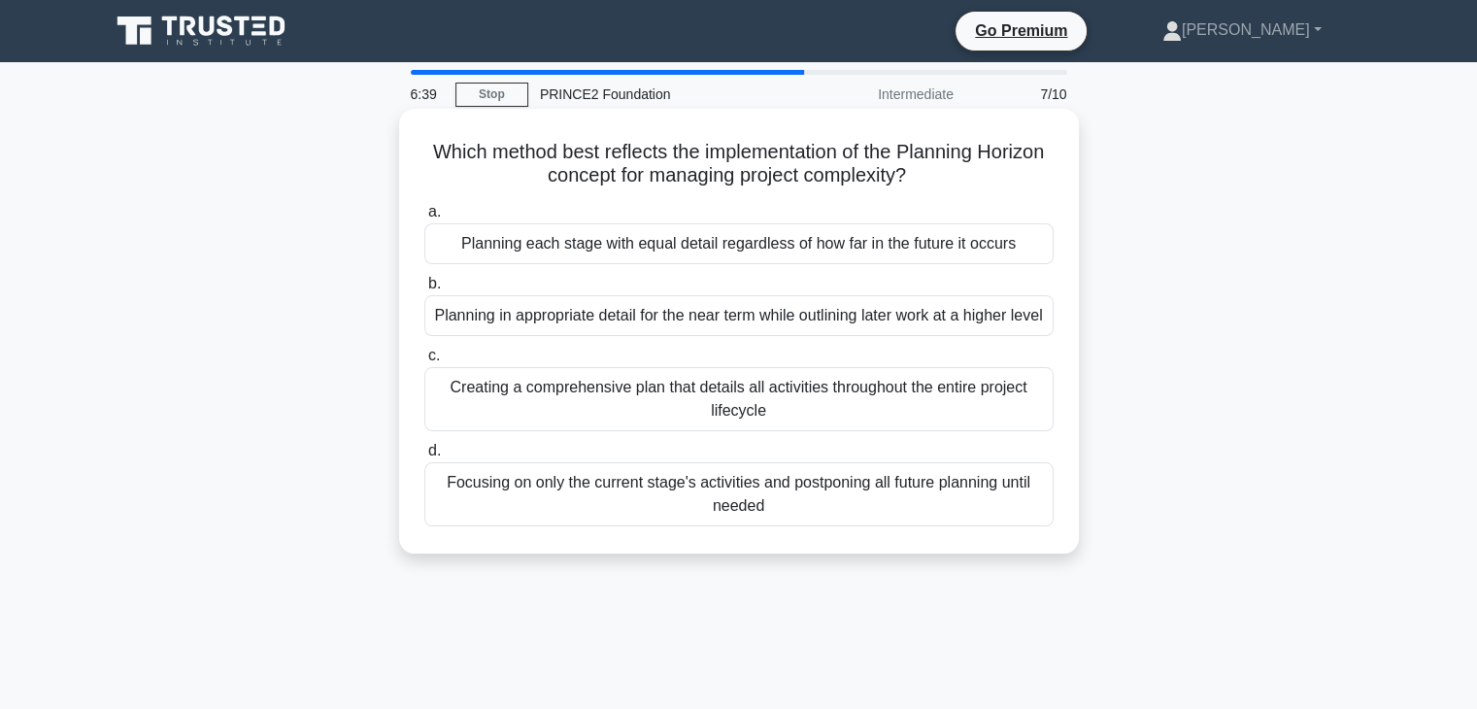
click at [839, 427] on div "Creating a comprehensive plan that details all activities throughout the entire…" at bounding box center [738, 399] width 629 height 64
click at [424, 362] on input "c. Creating a comprehensive plan that details all activities throughout the ent…" at bounding box center [424, 356] width 0 height 13
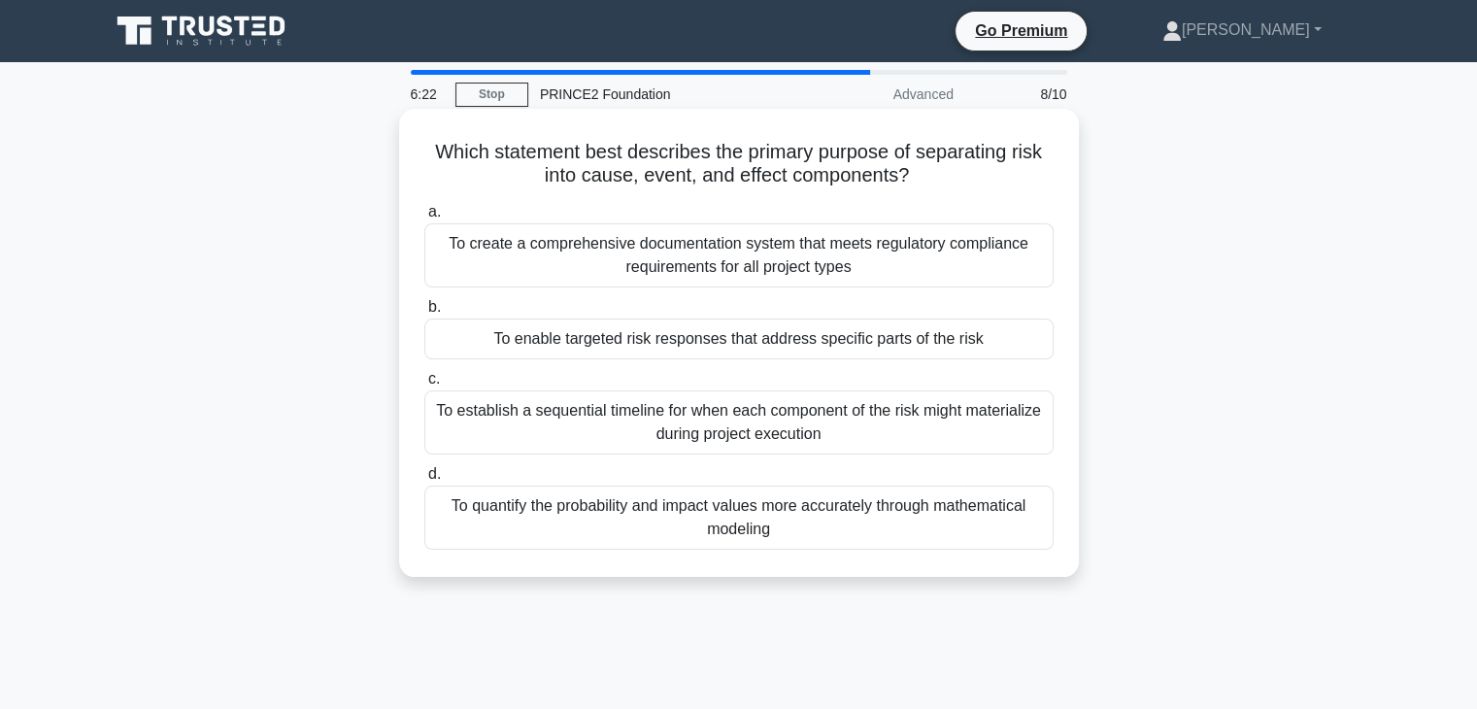
click at [827, 331] on div "To enable targeted risk responses that address specific parts of the risk" at bounding box center [738, 338] width 629 height 41
click at [424, 314] on input "b. To enable targeted risk responses that address specific parts of the risk" at bounding box center [424, 307] width 0 height 13
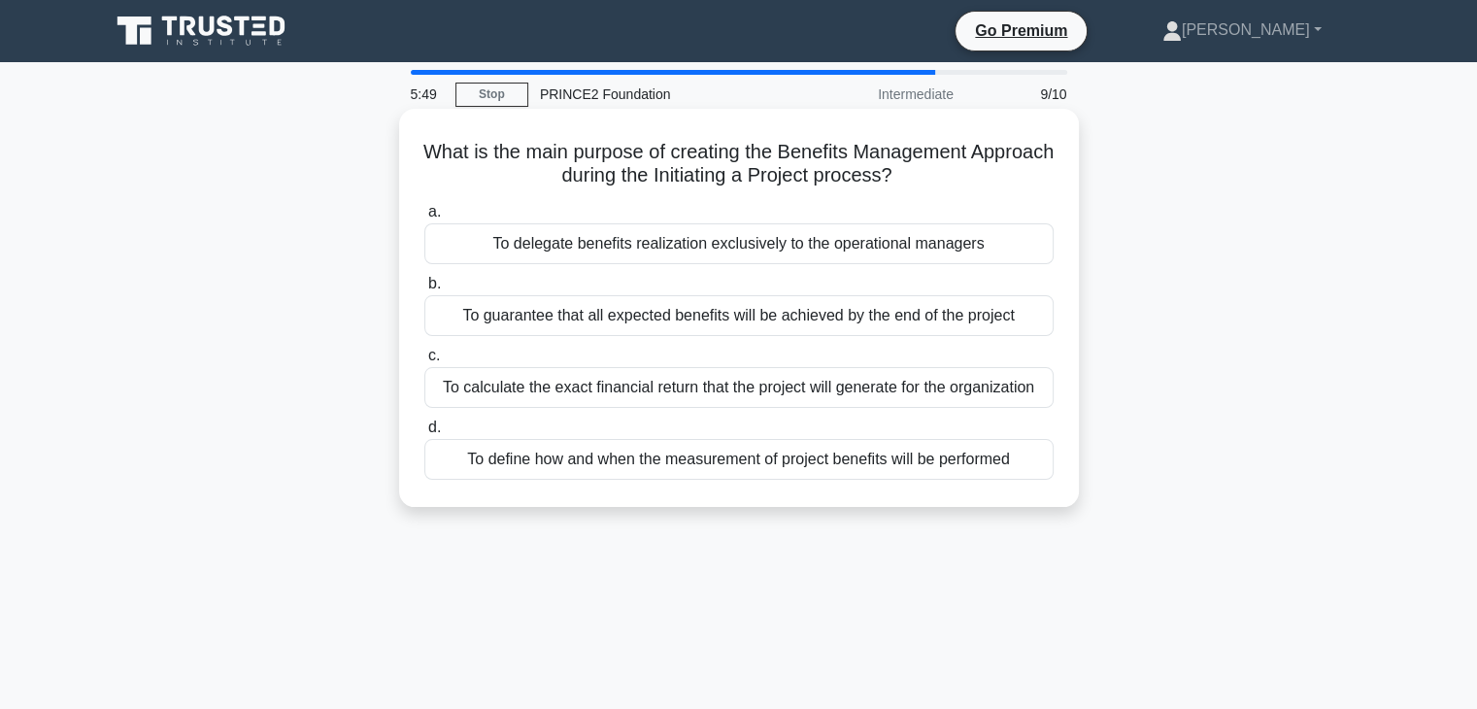
click at [725, 326] on div "To guarantee that all expected benefits will be achieved by the end of the proj…" at bounding box center [738, 315] width 629 height 41
click at [424, 290] on input "b. To guarantee that all expected benefits will be achieved by the end of the p…" at bounding box center [424, 284] width 0 height 13
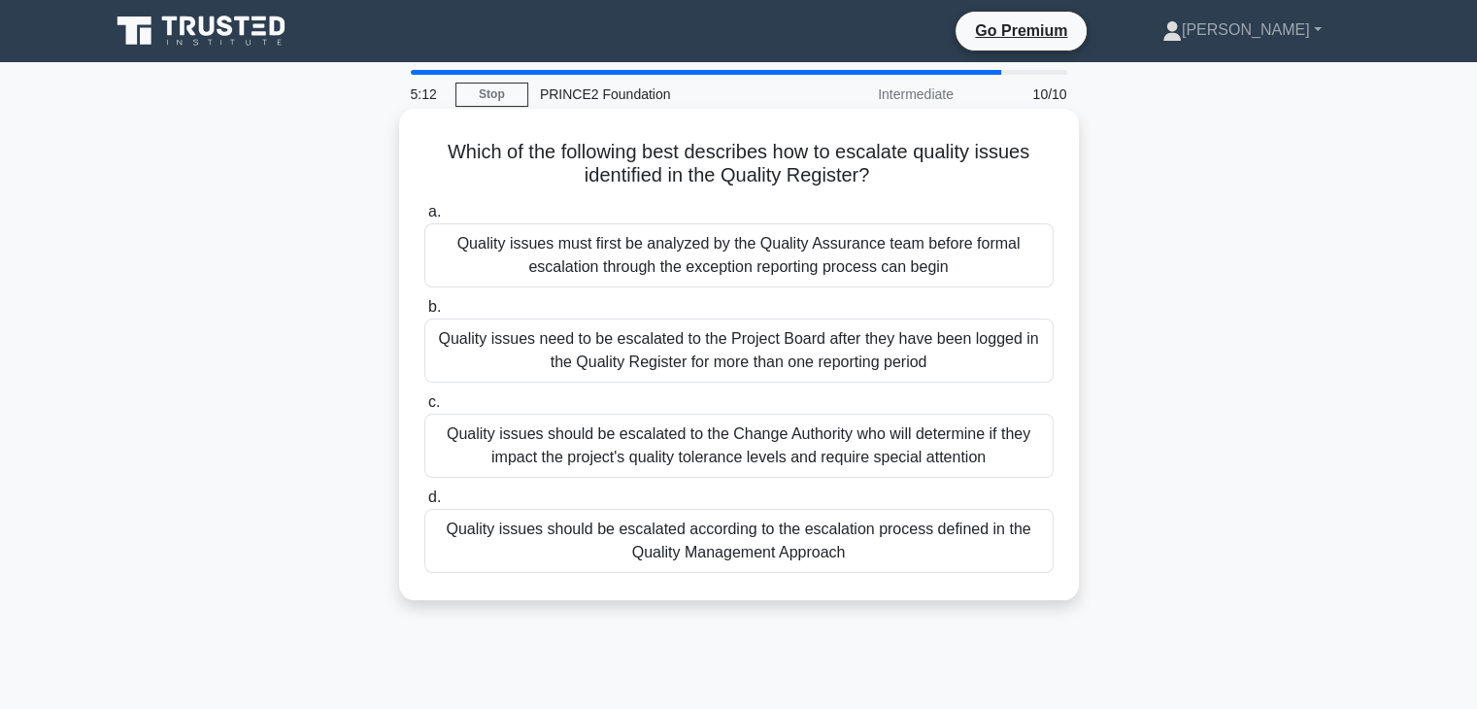
click at [933, 444] on div "Quality issues should be escalated to the Change Authority who will determine i…" at bounding box center [738, 446] width 629 height 64
click at [424, 409] on input "c. Quality issues should be escalated to the Change Authority who will determin…" at bounding box center [424, 402] width 0 height 13
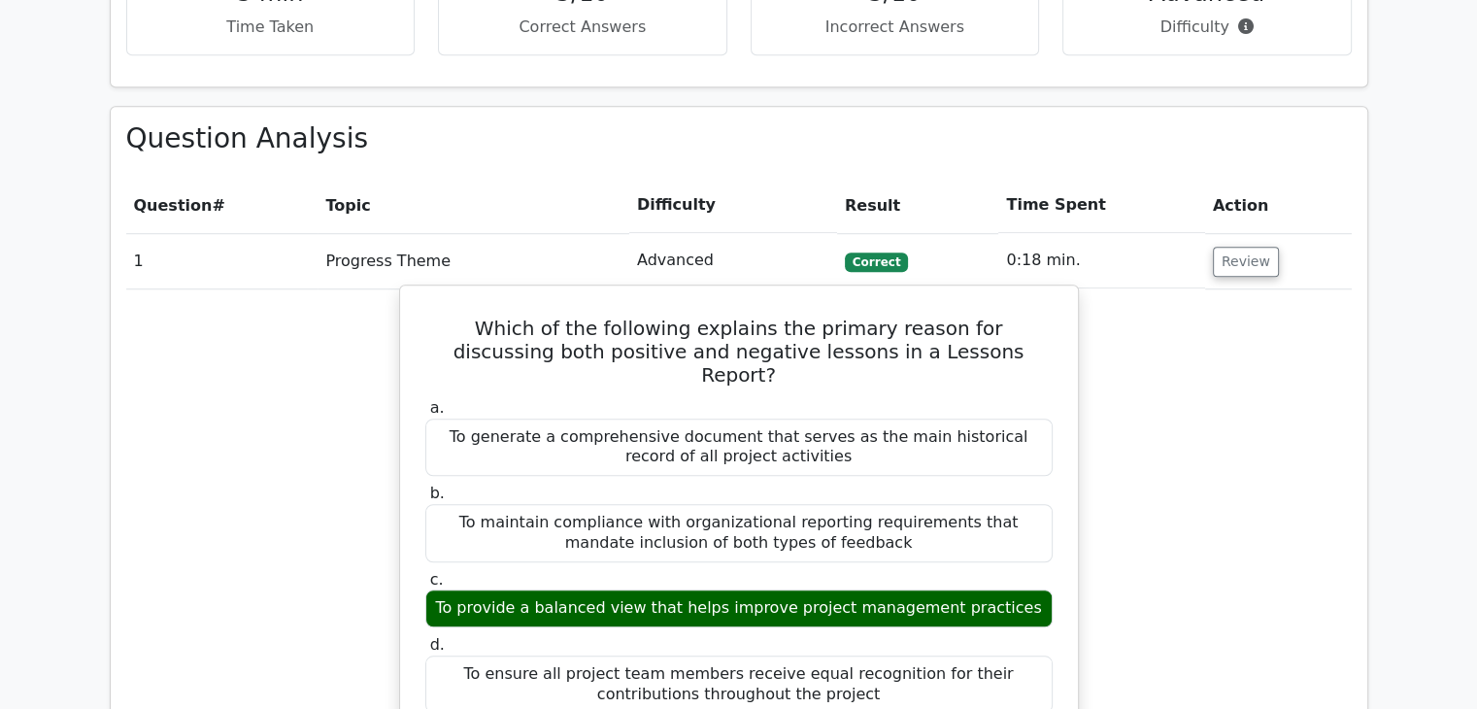
scroll to position [1457, 0]
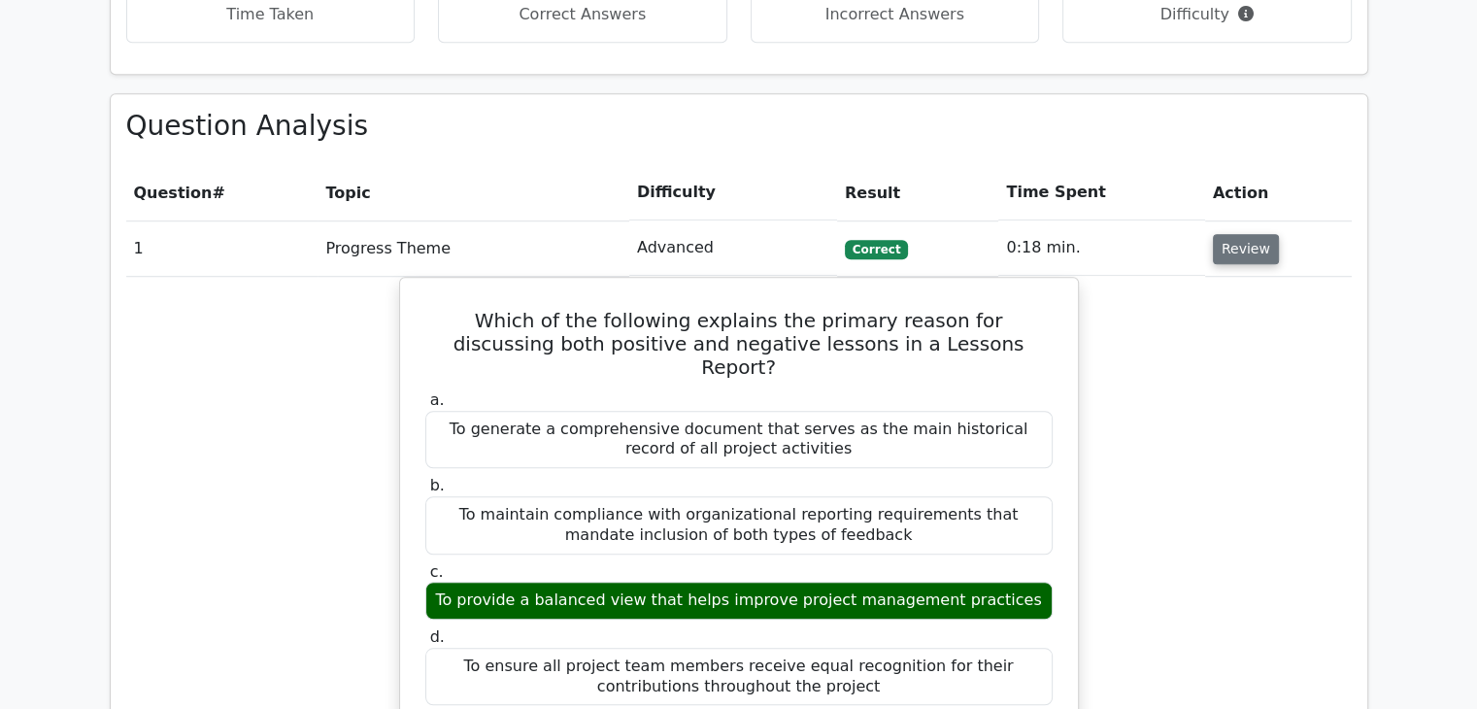
click at [1223, 234] on button "Review" at bounding box center [1246, 249] width 66 height 30
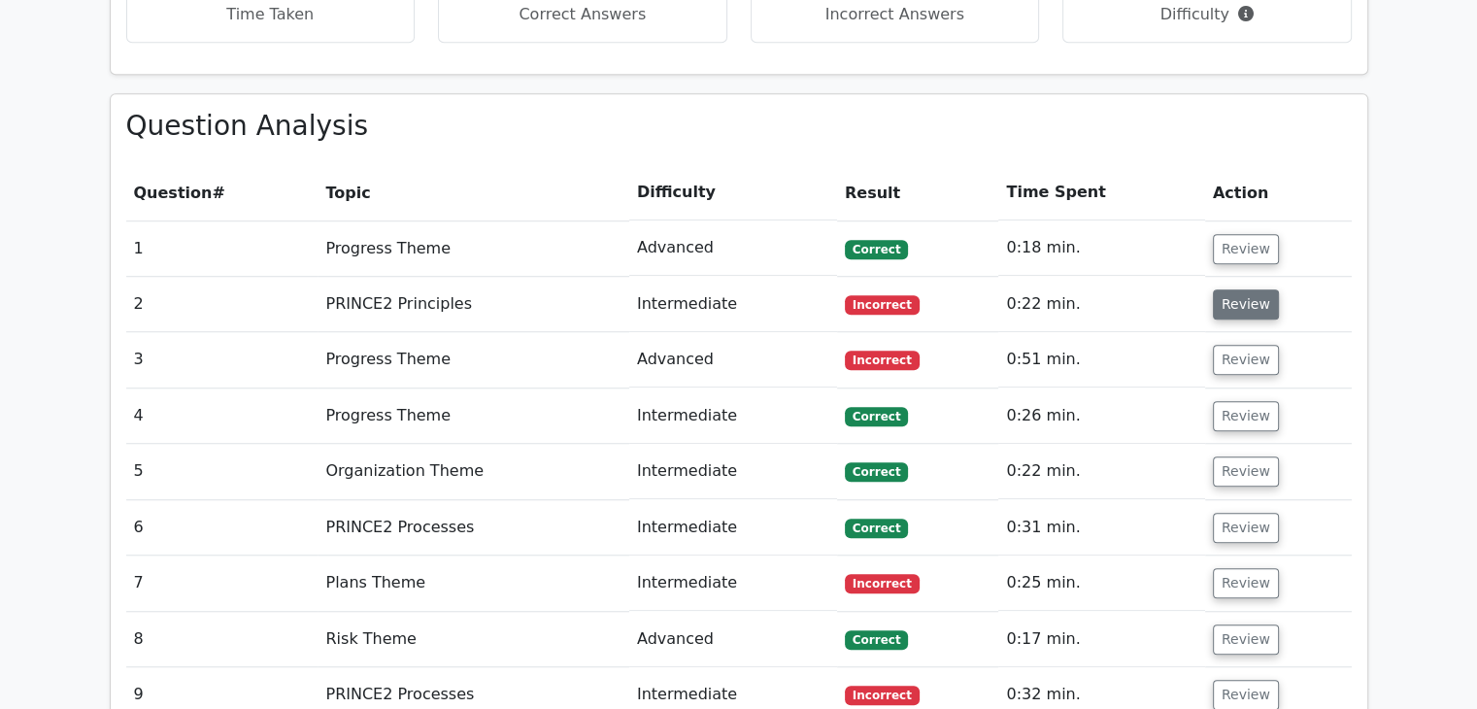
click at [1216, 289] on button "Review" at bounding box center [1246, 304] width 66 height 30
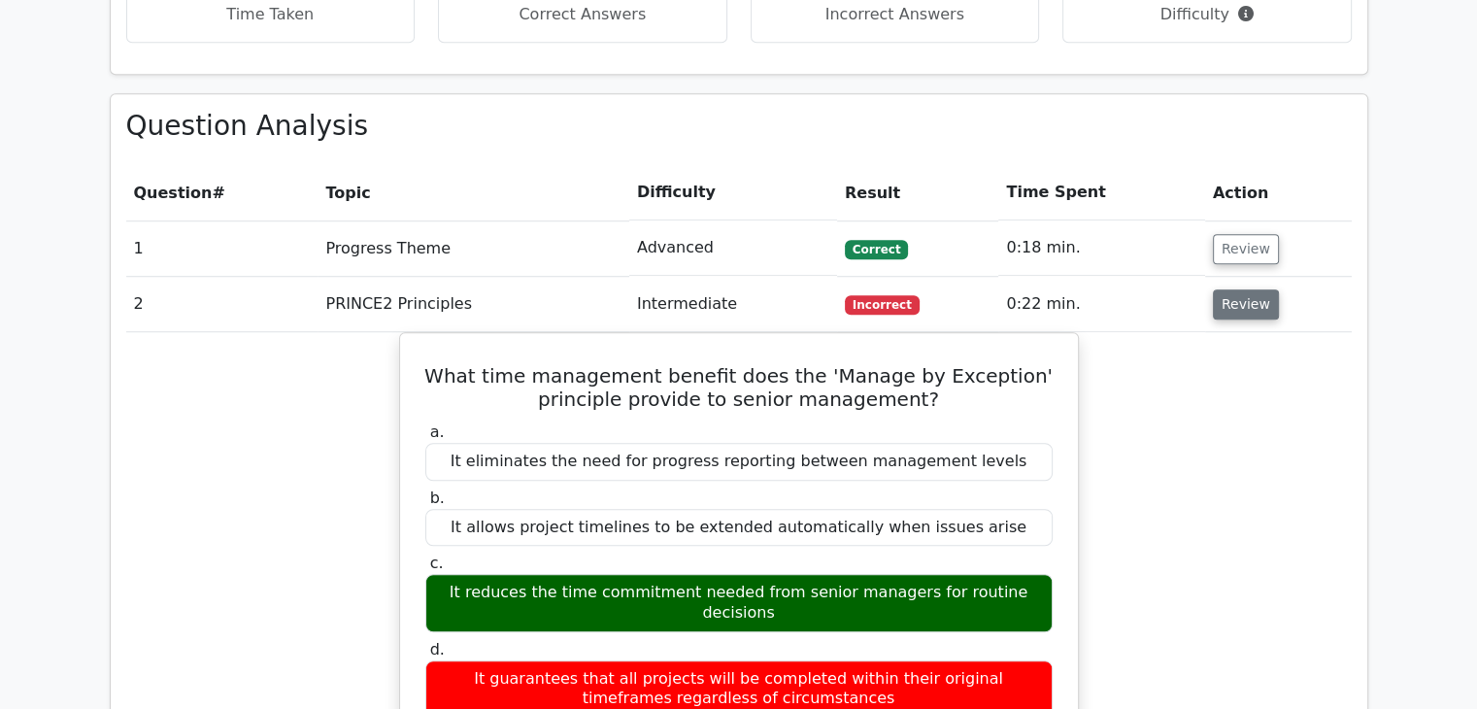
click at [1216, 289] on button "Review" at bounding box center [1246, 304] width 66 height 30
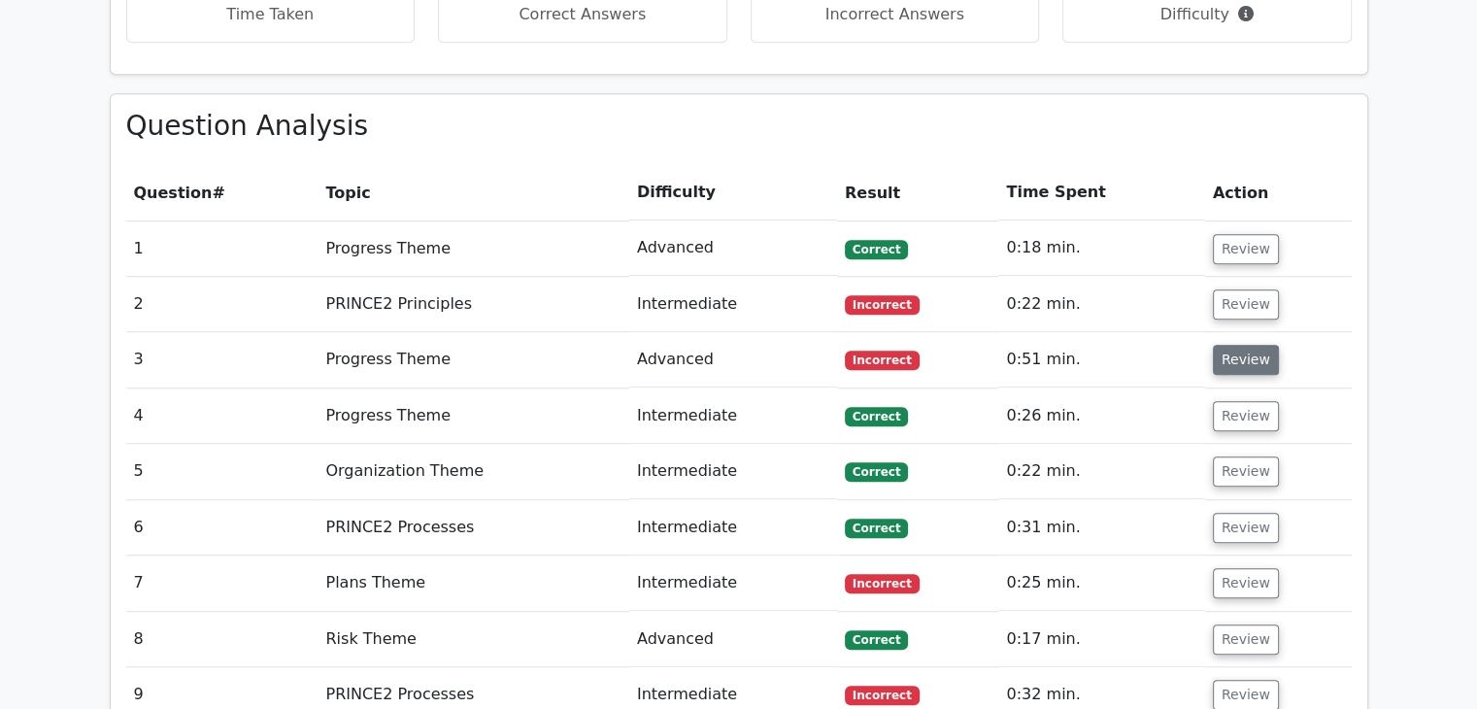
click at [1213, 345] on button "Review" at bounding box center [1246, 360] width 66 height 30
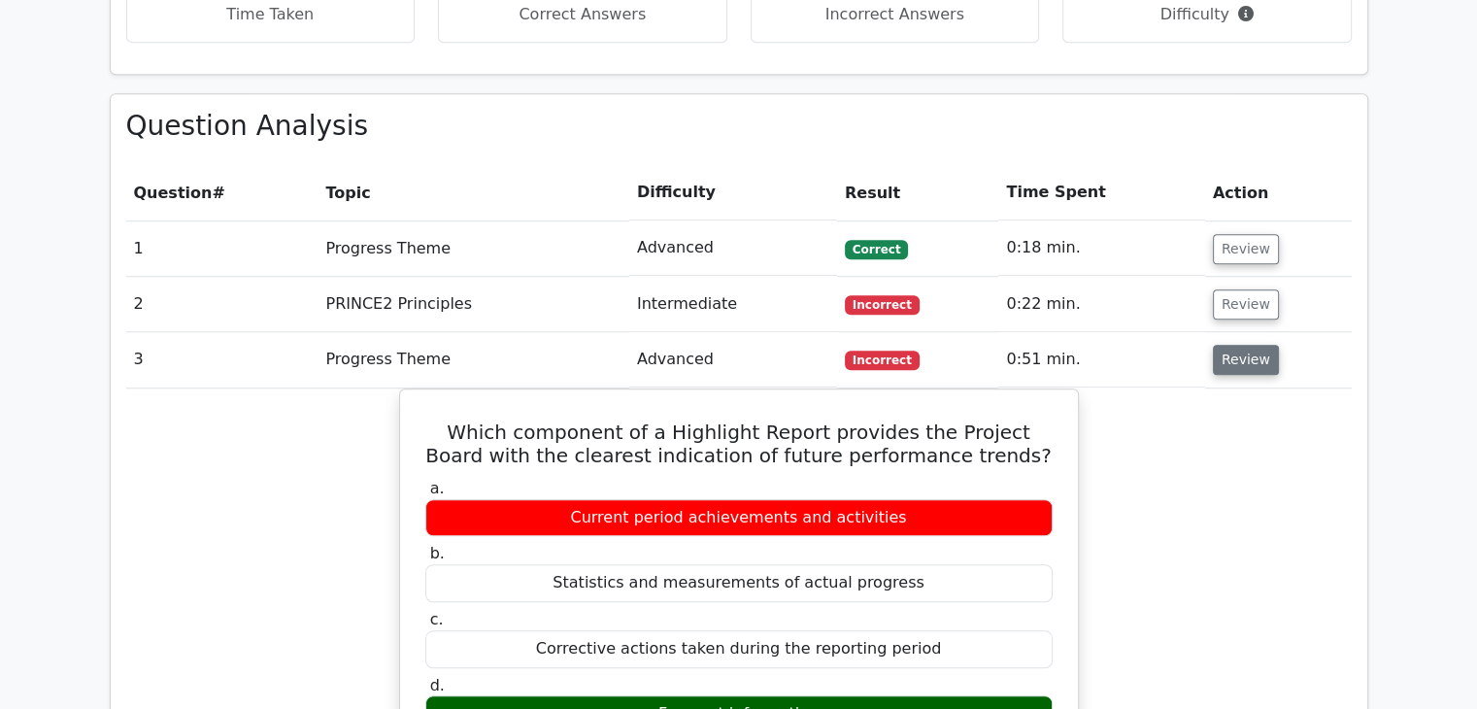
click at [1223, 345] on button "Review" at bounding box center [1246, 360] width 66 height 30
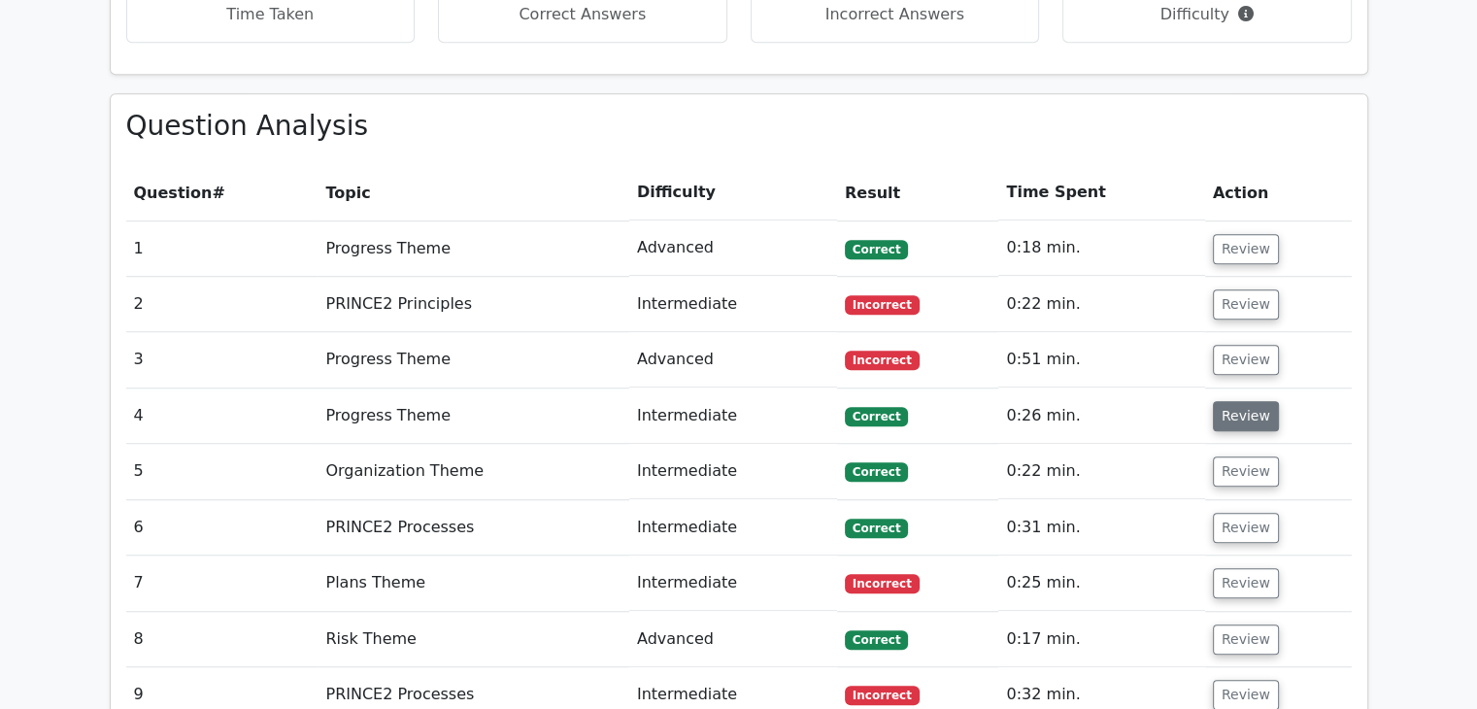
click at [1230, 401] on button "Review" at bounding box center [1246, 416] width 66 height 30
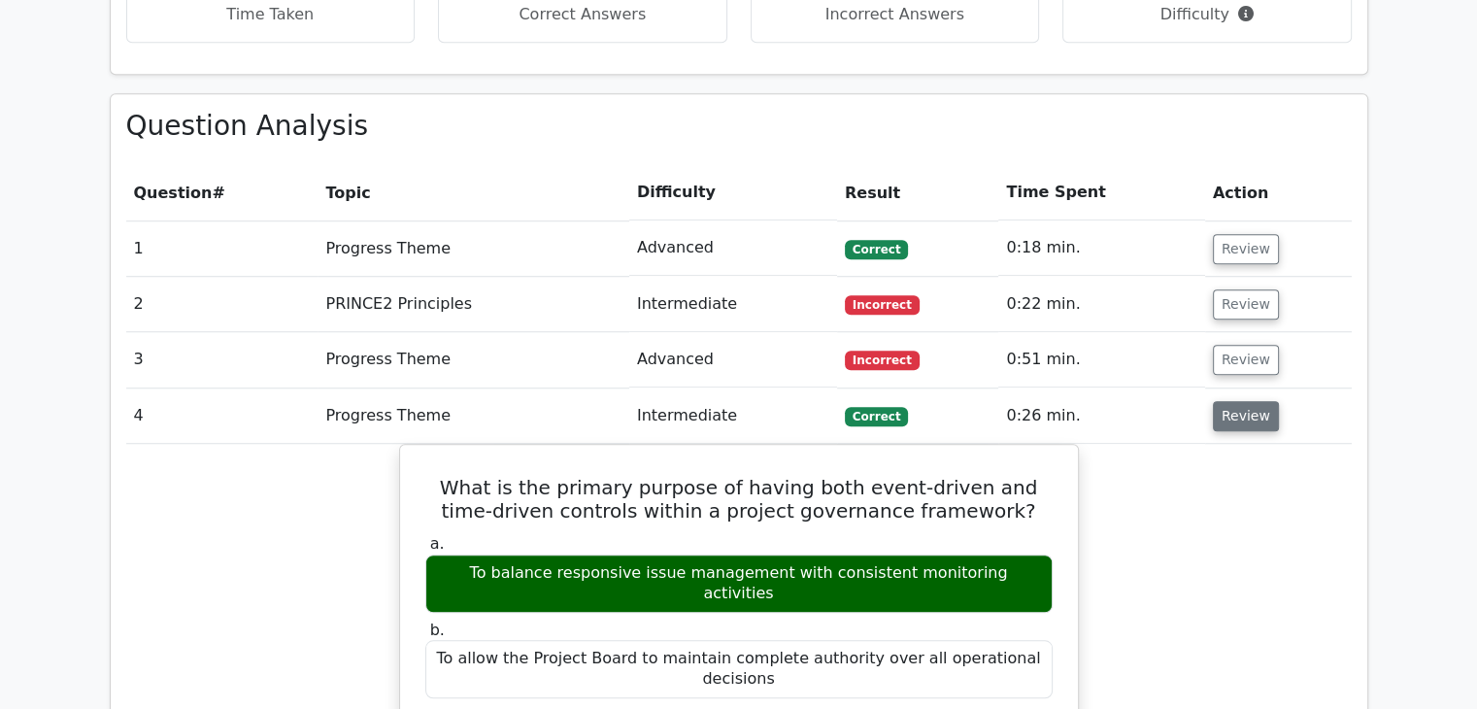
click at [1231, 401] on button "Review" at bounding box center [1246, 416] width 66 height 30
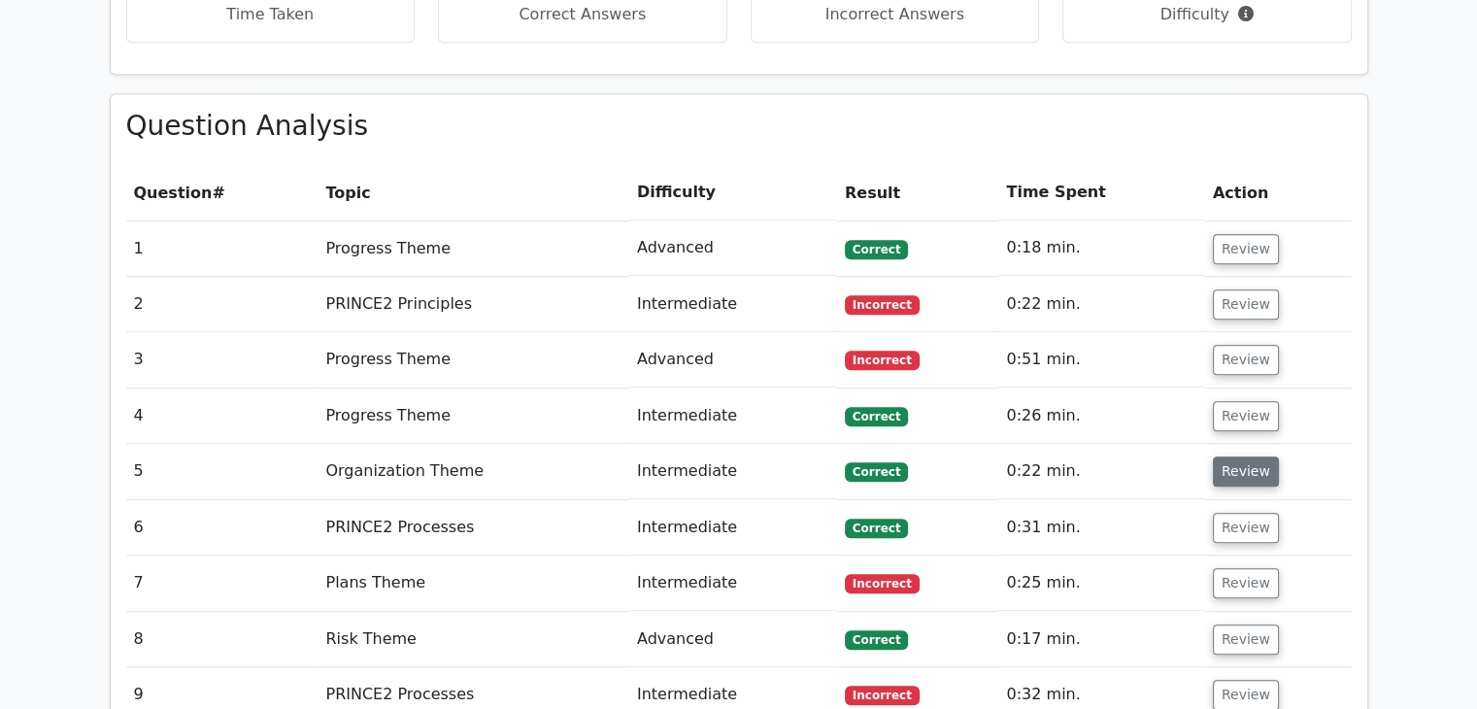
click at [1236, 456] on button "Review" at bounding box center [1246, 471] width 66 height 30
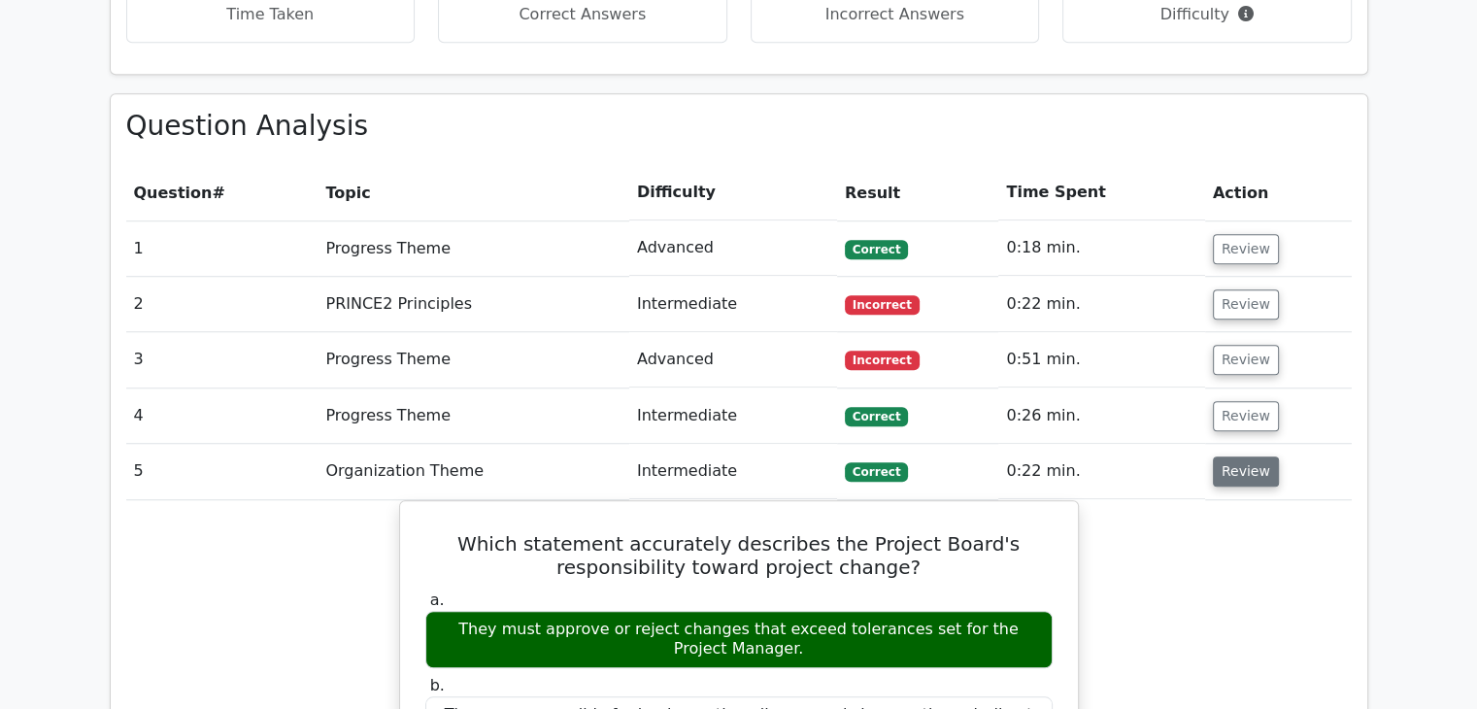
click at [1236, 456] on button "Review" at bounding box center [1246, 471] width 66 height 30
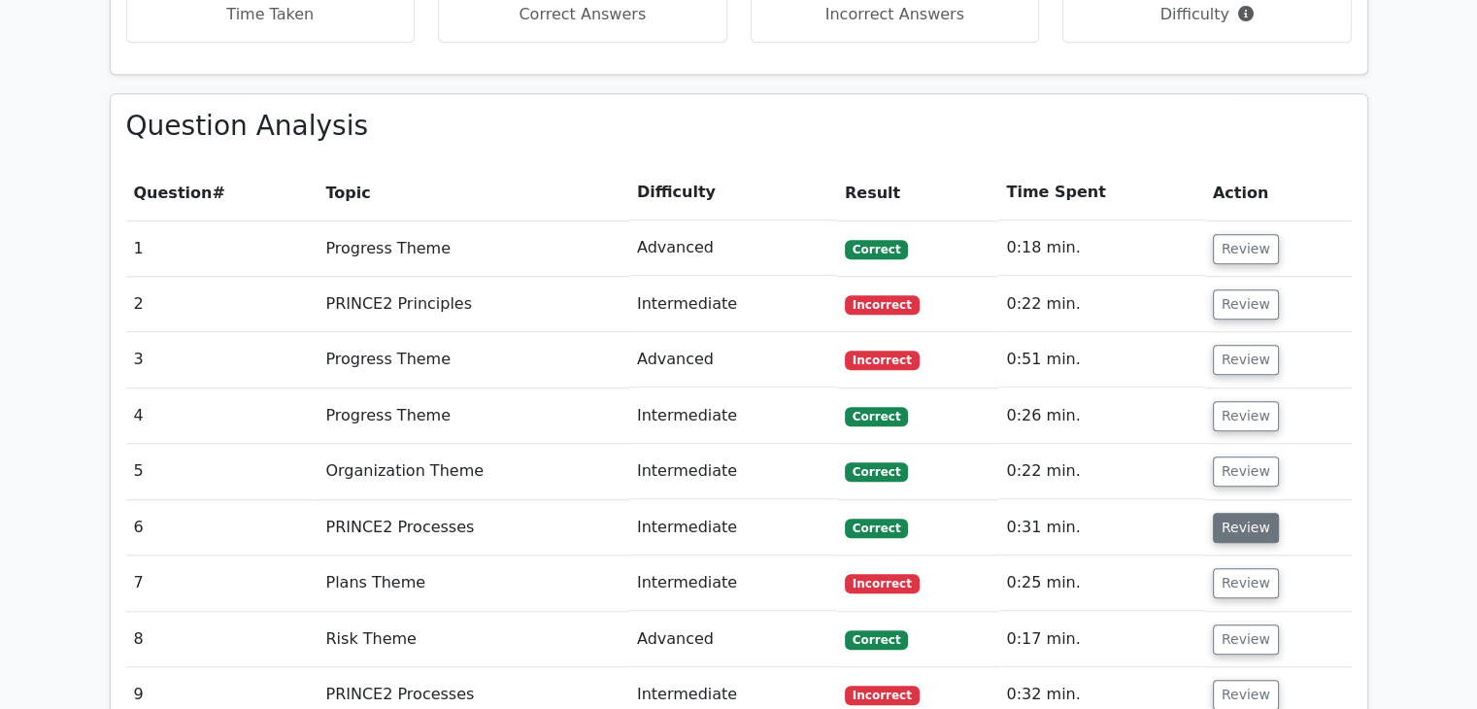
click at [1235, 513] on button "Review" at bounding box center [1246, 528] width 66 height 30
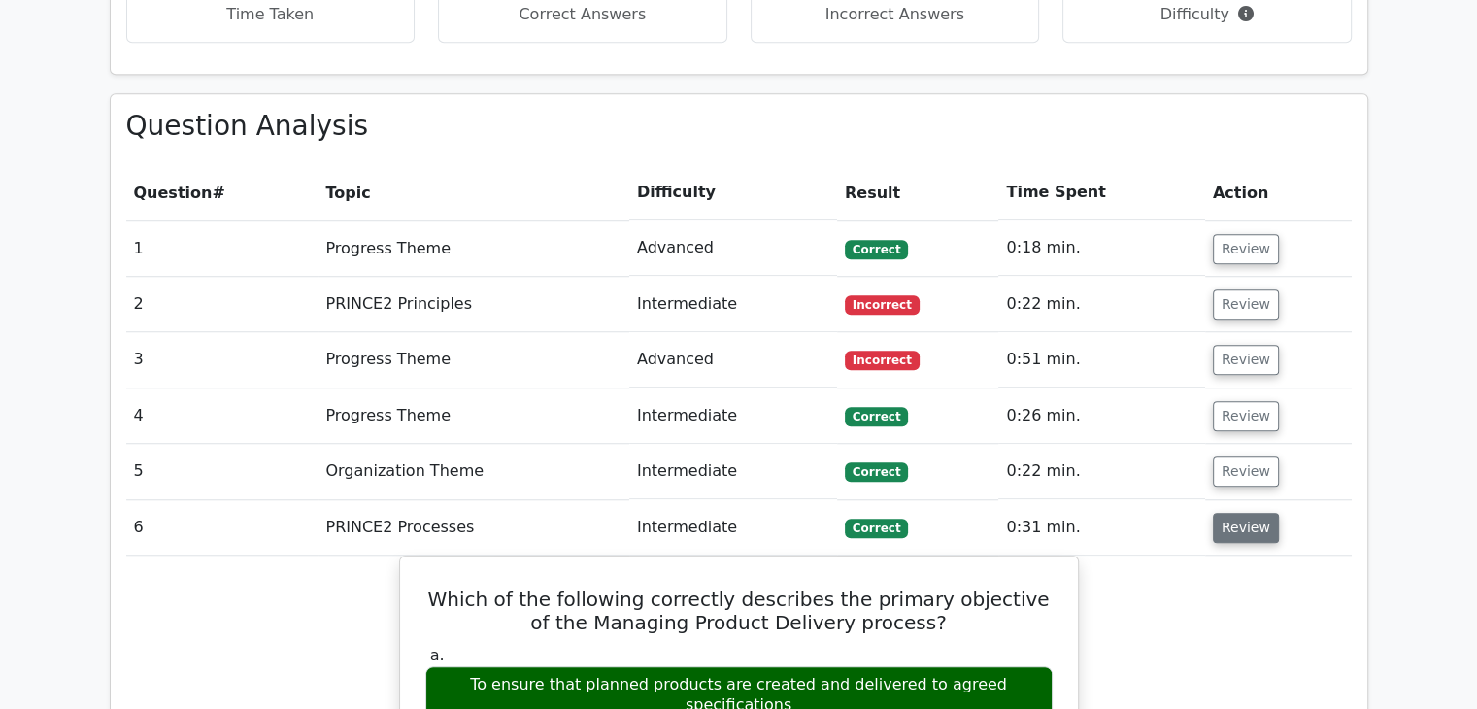
click at [1235, 513] on button "Review" at bounding box center [1246, 528] width 66 height 30
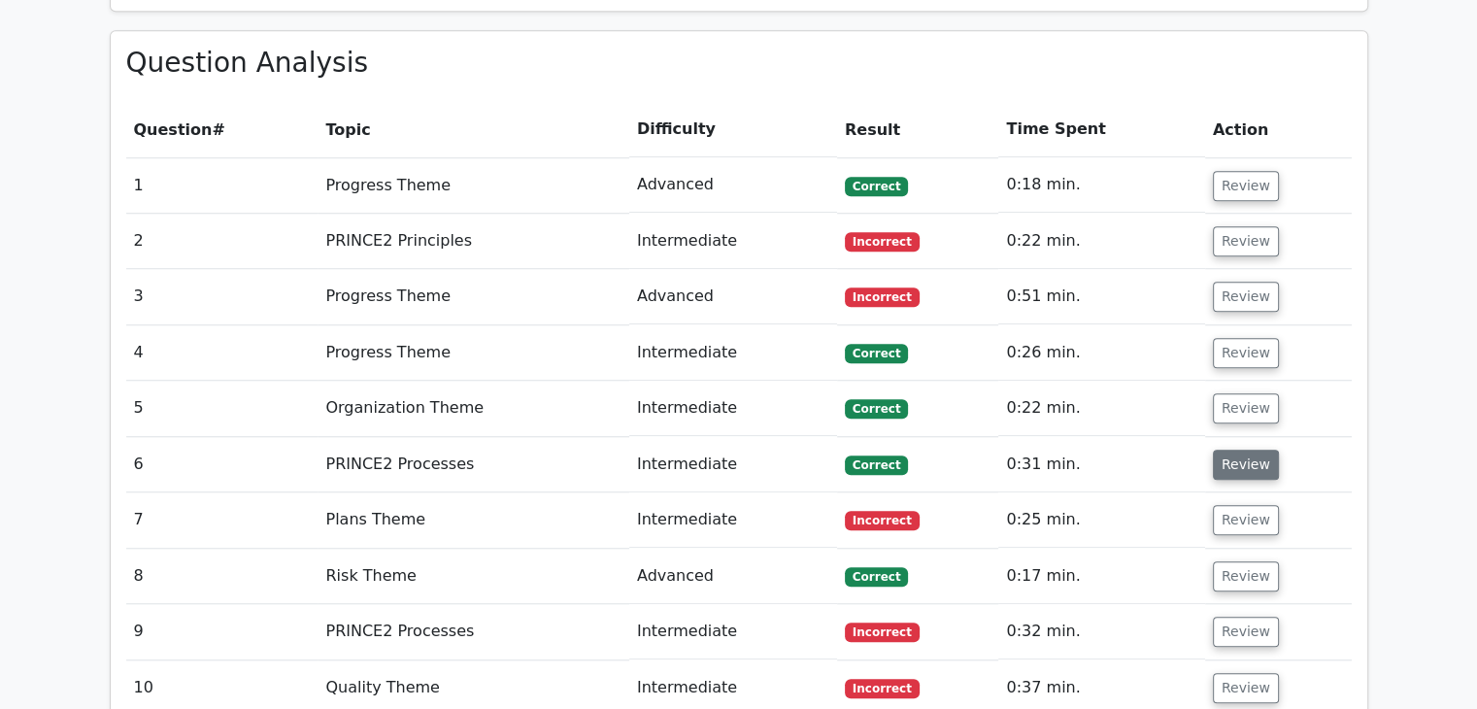
scroll to position [1554, 0]
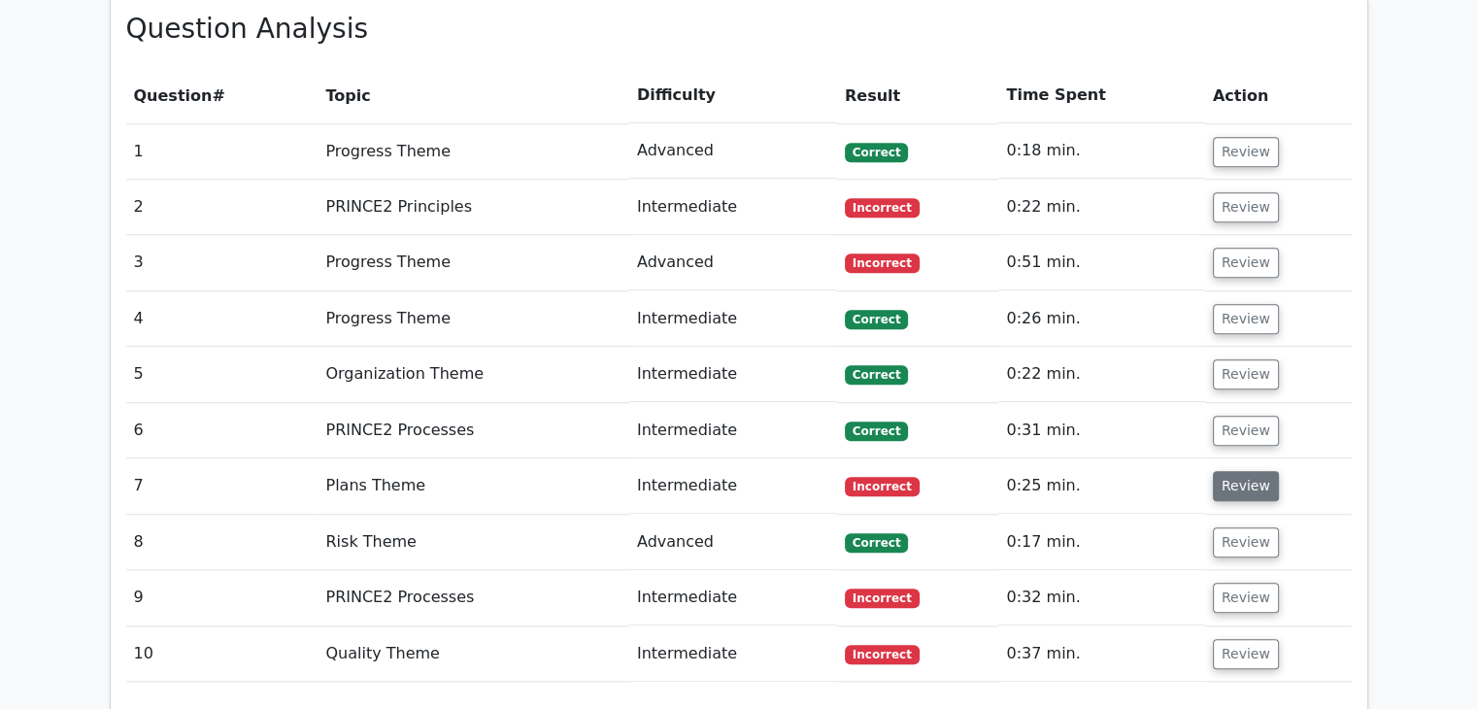
click at [1230, 471] on button "Review" at bounding box center [1246, 486] width 66 height 30
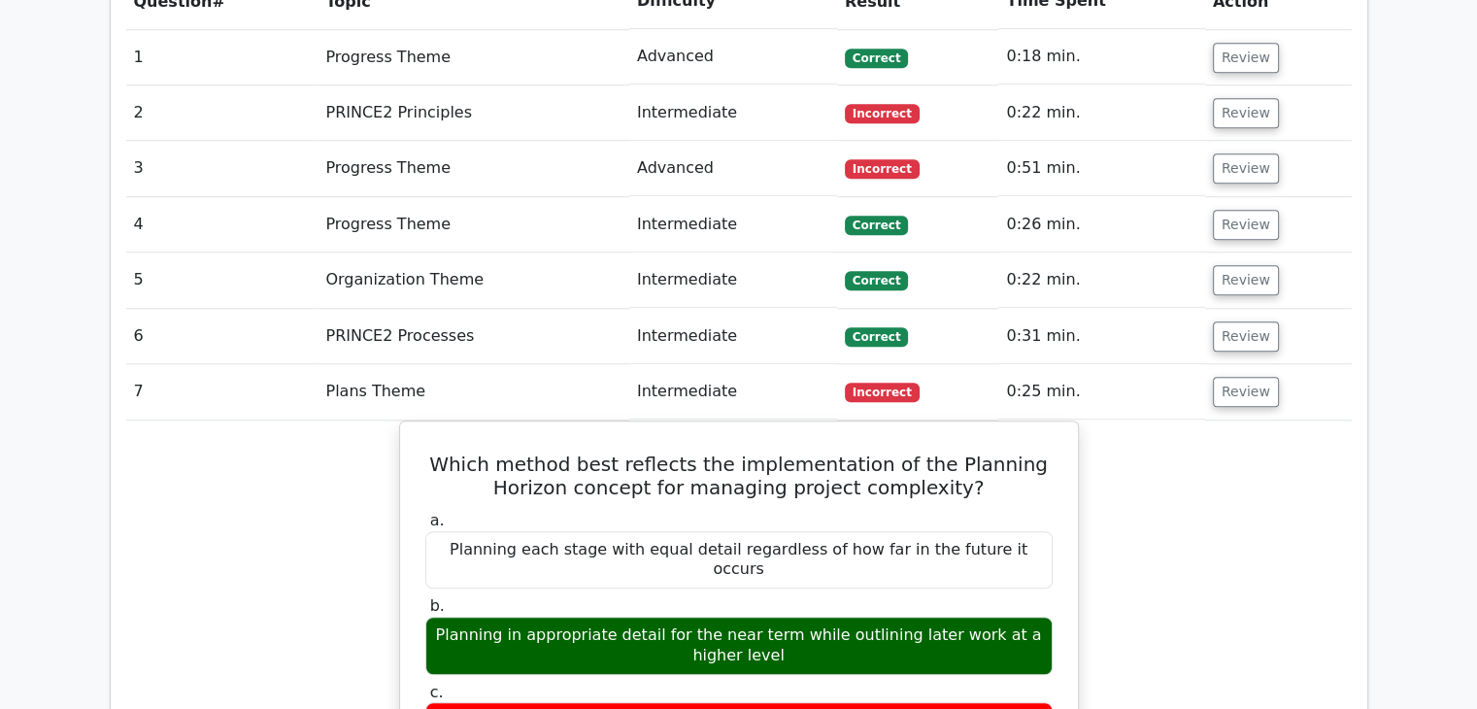
scroll to position [1651, 0]
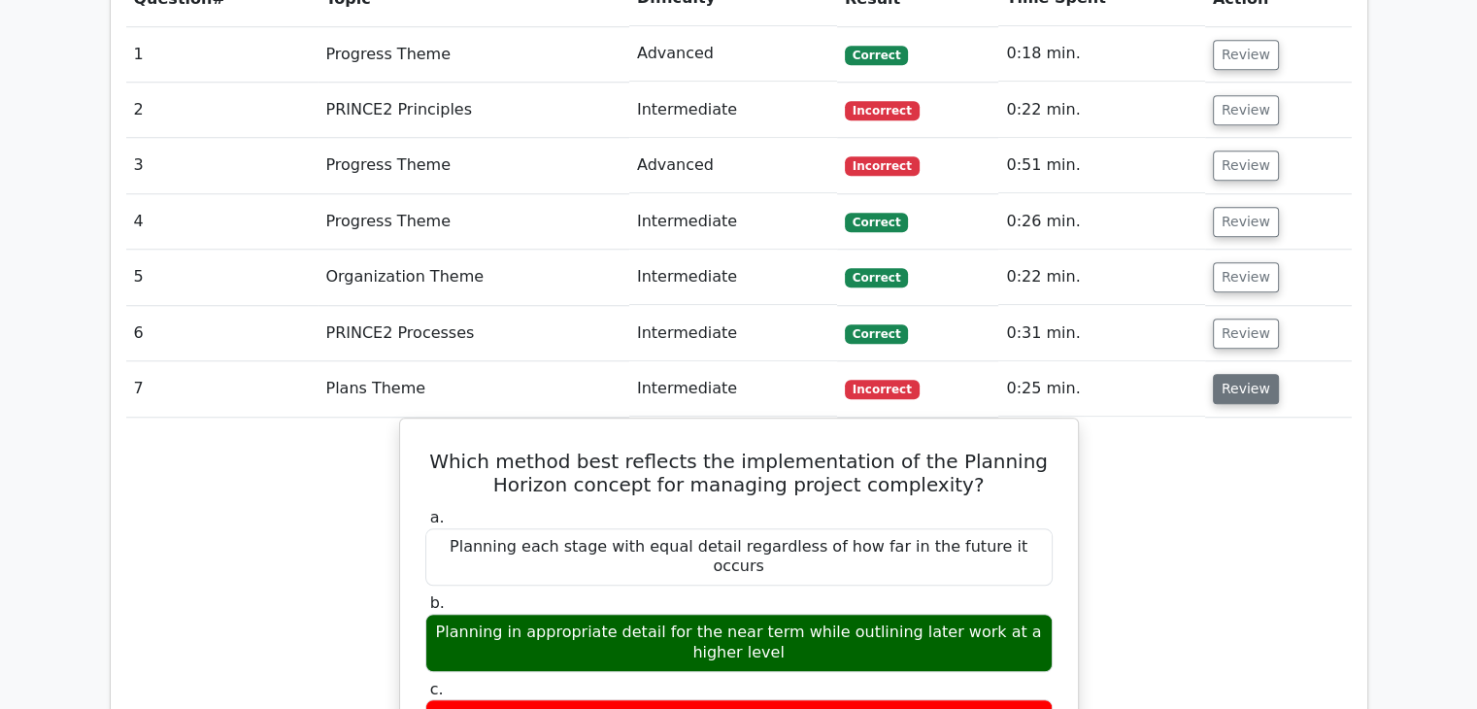
click at [1248, 374] on button "Review" at bounding box center [1246, 389] width 66 height 30
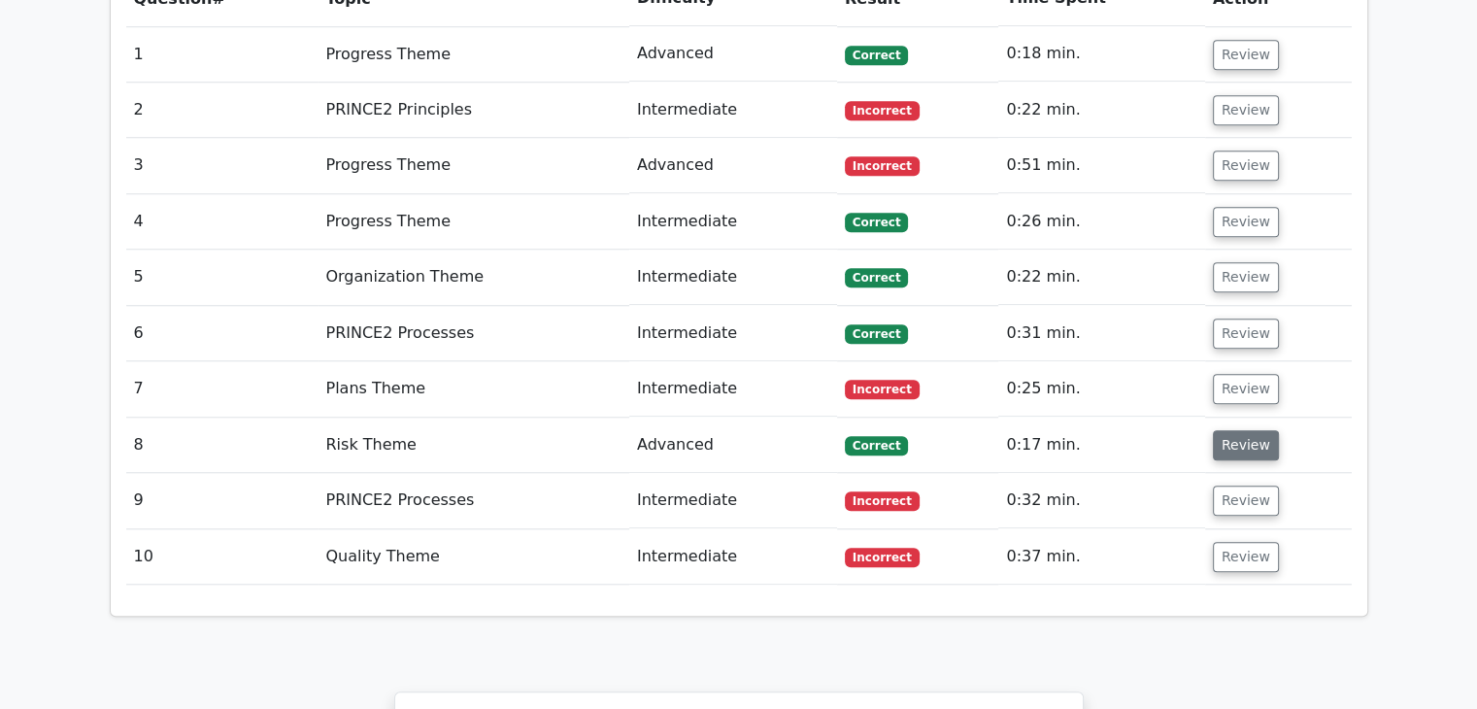
click at [1247, 430] on button "Review" at bounding box center [1246, 445] width 66 height 30
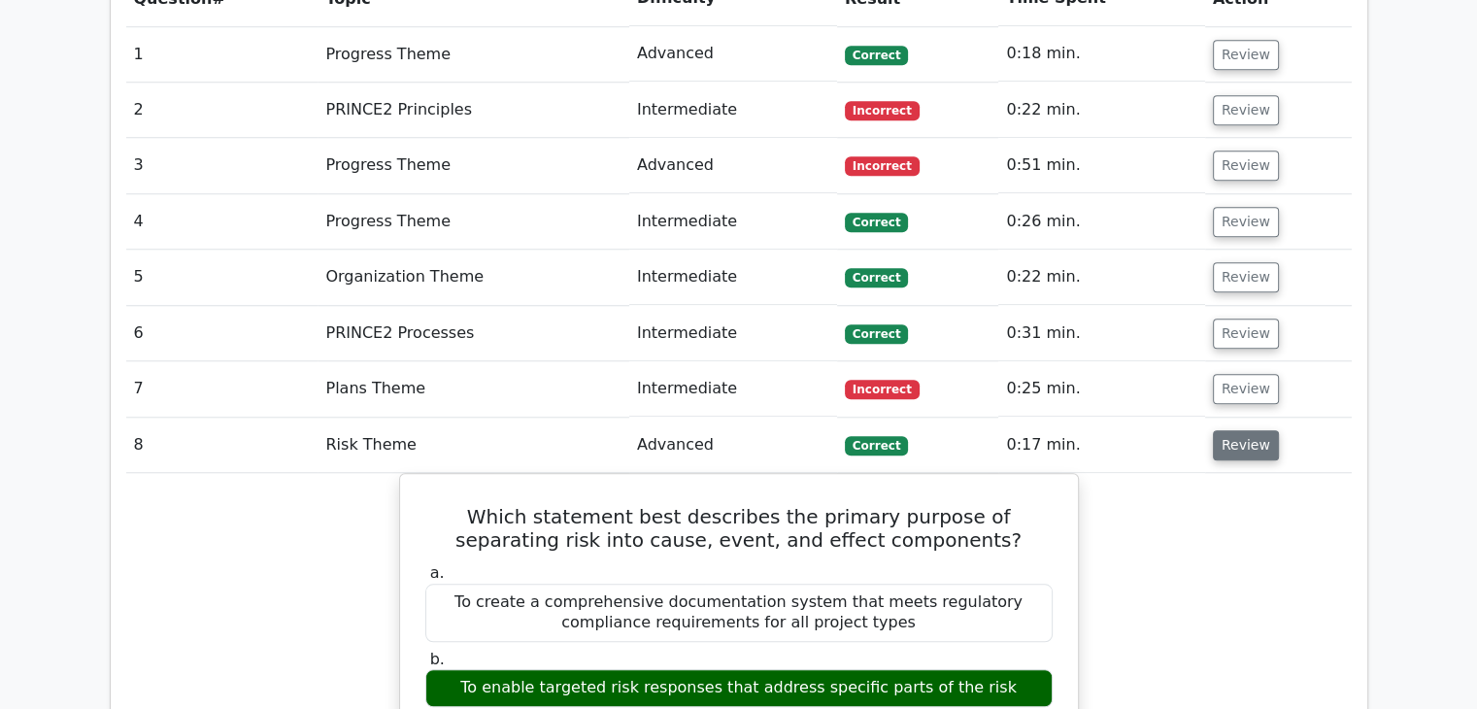
click at [1247, 430] on button "Review" at bounding box center [1246, 445] width 66 height 30
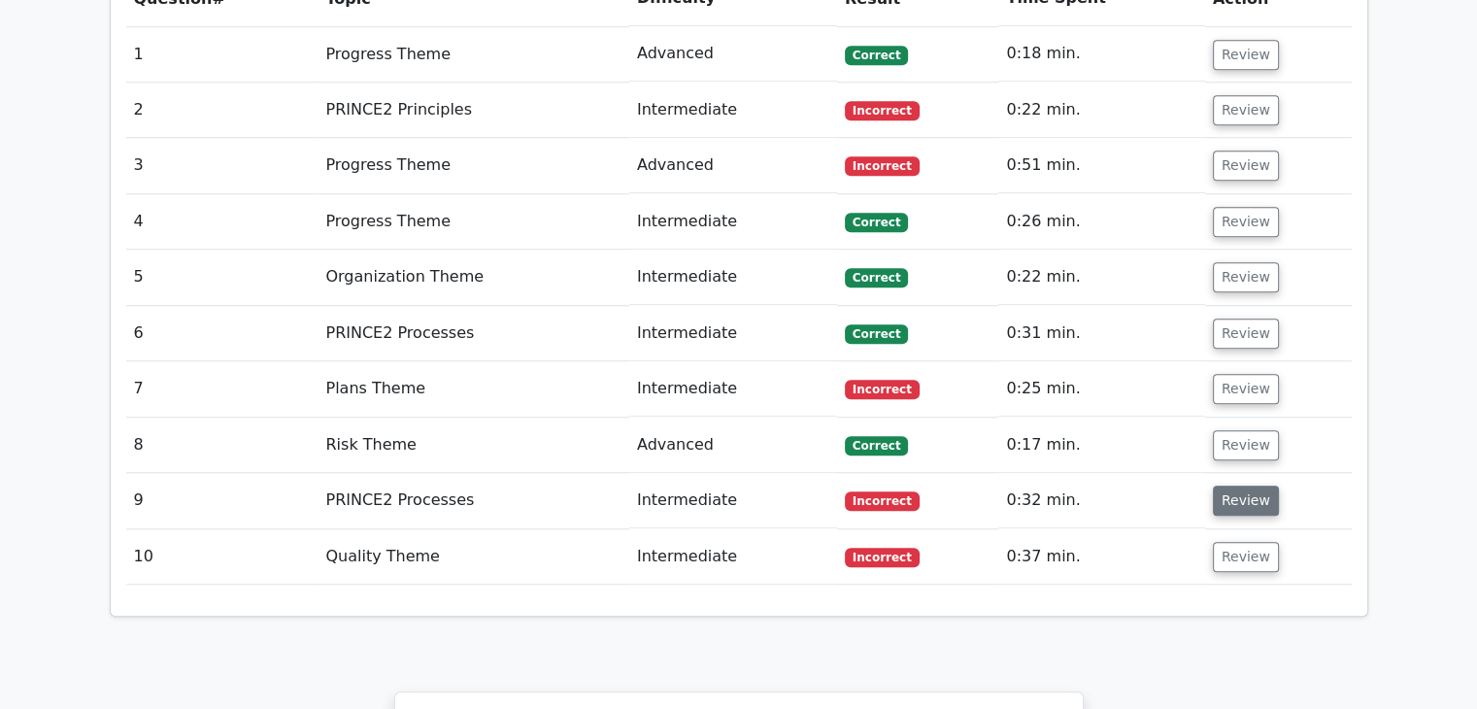
click at [1245, 486] on button "Review" at bounding box center [1246, 501] width 66 height 30
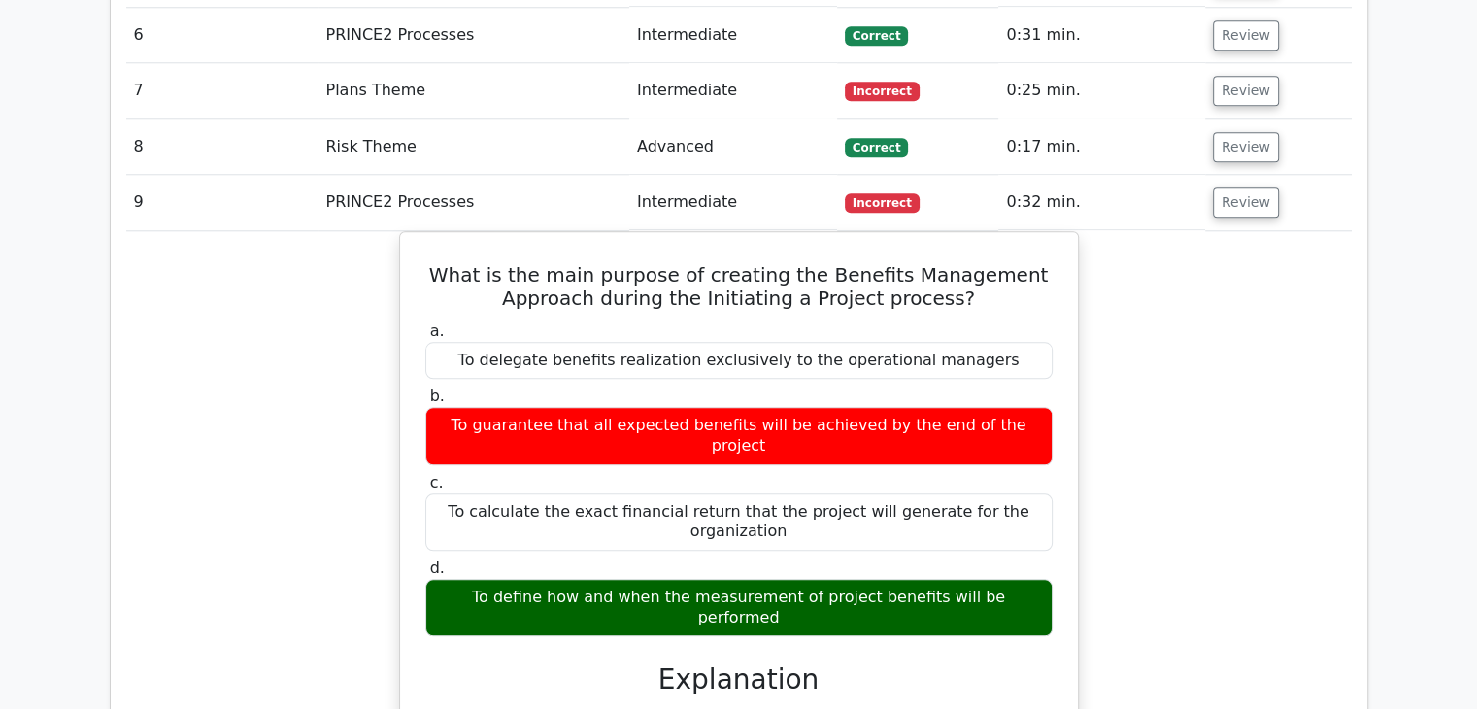
scroll to position [1942, 0]
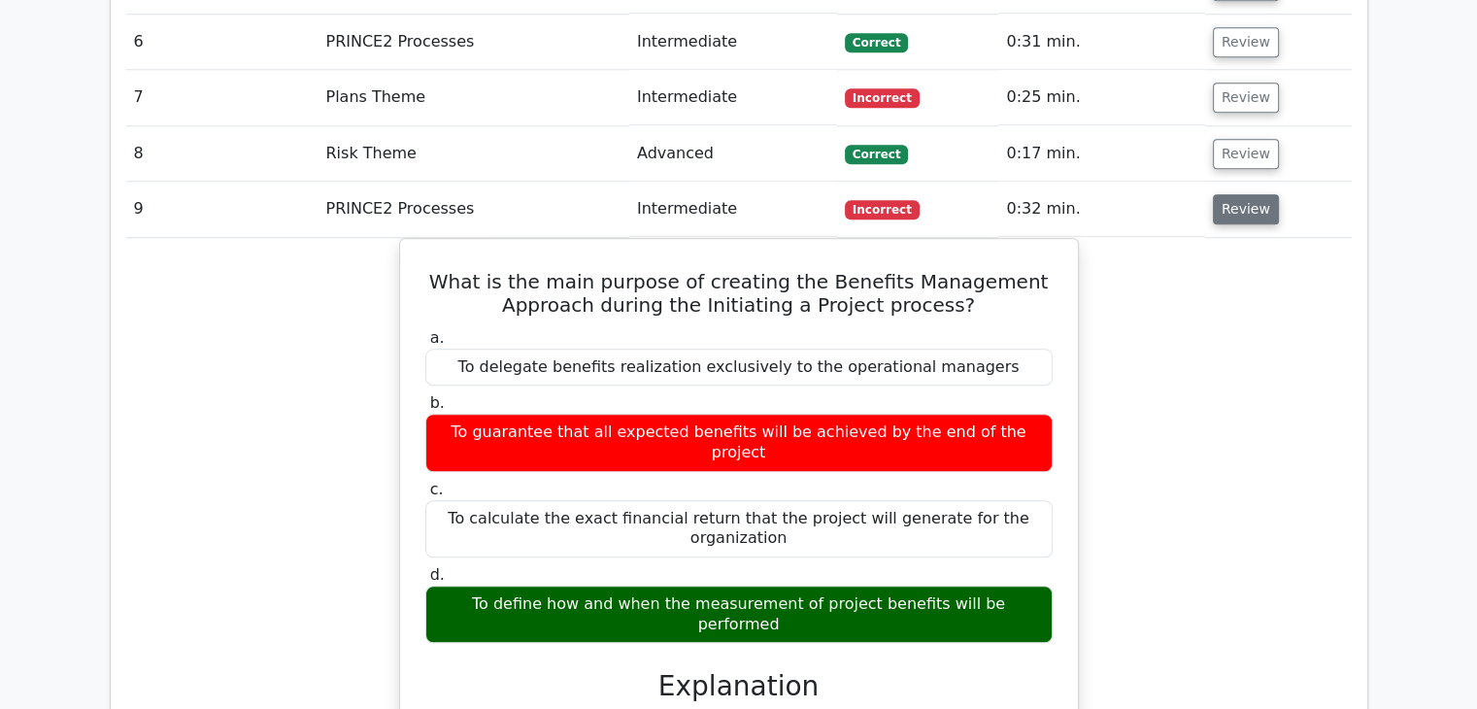
click at [1250, 194] on button "Review" at bounding box center [1246, 209] width 66 height 30
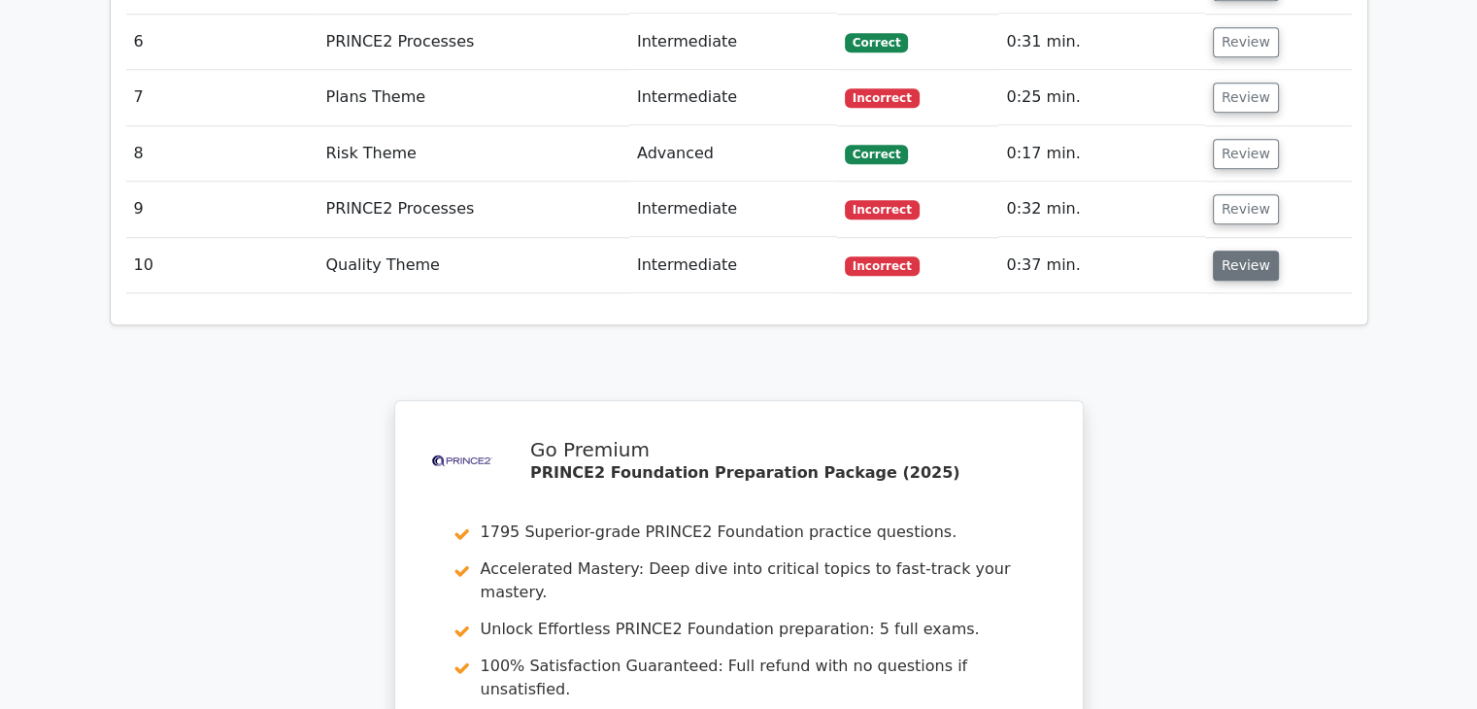
click at [1246, 251] on button "Review" at bounding box center [1246, 266] width 66 height 30
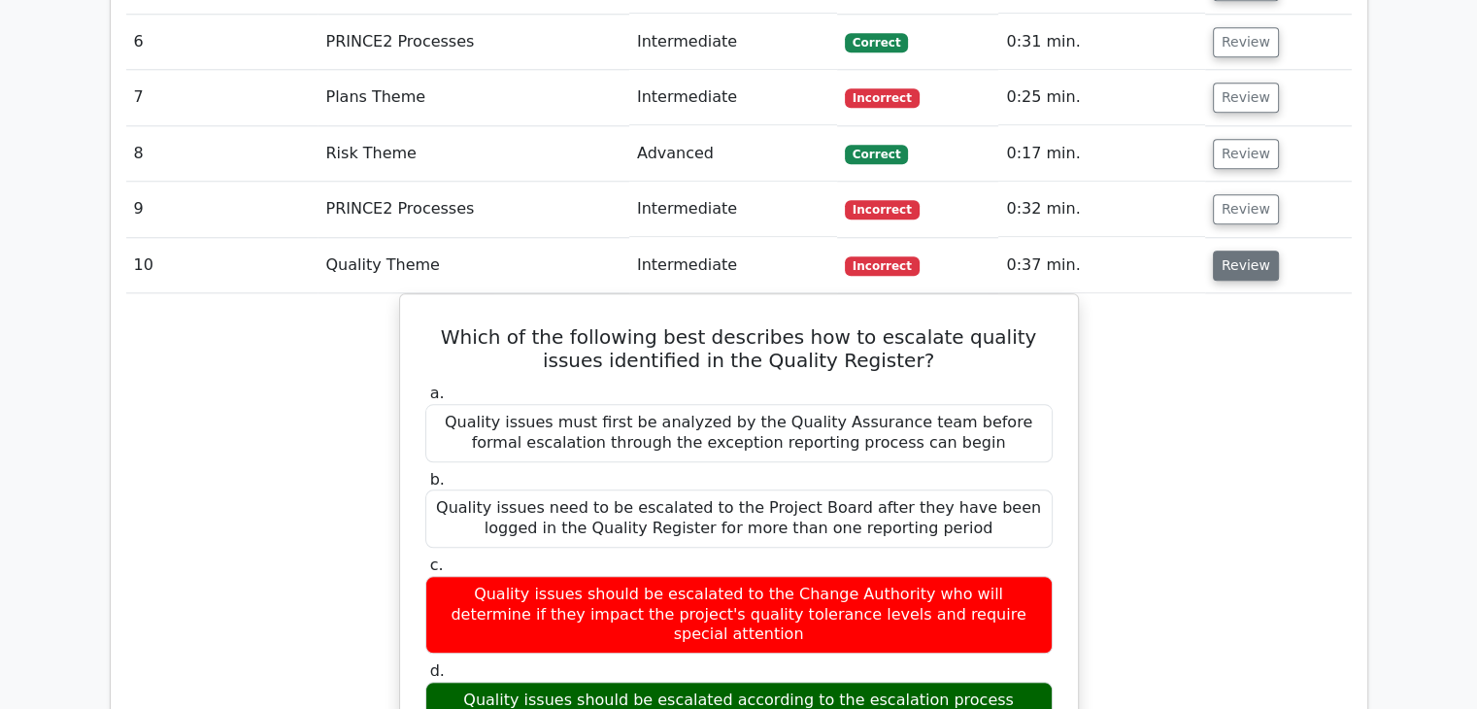
click at [1246, 251] on button "Review" at bounding box center [1246, 266] width 66 height 30
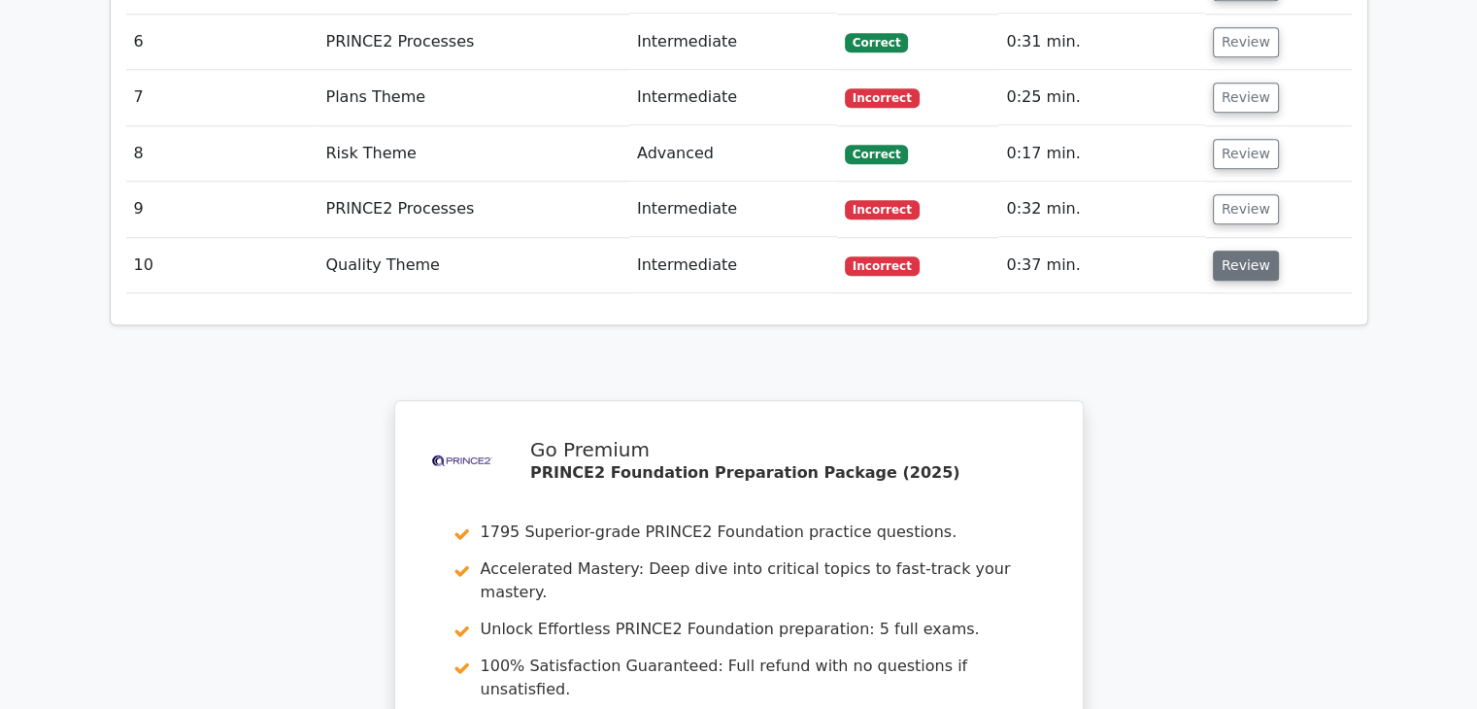
scroll to position [2330, 0]
